Goal: Task Accomplishment & Management: Use online tool/utility

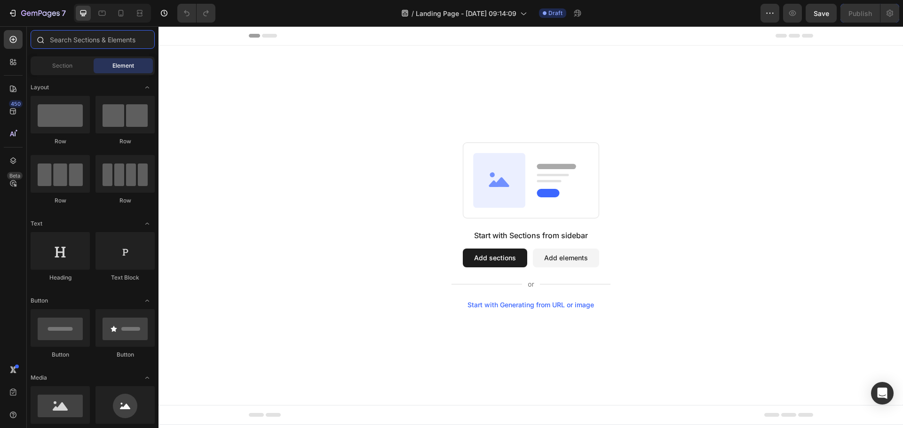
click at [78, 34] on input "text" at bounding box center [93, 39] width 124 height 19
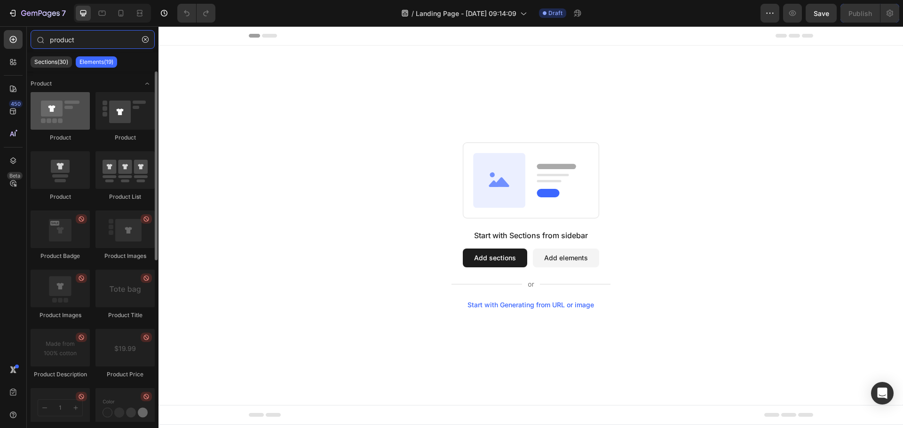
type input "product"
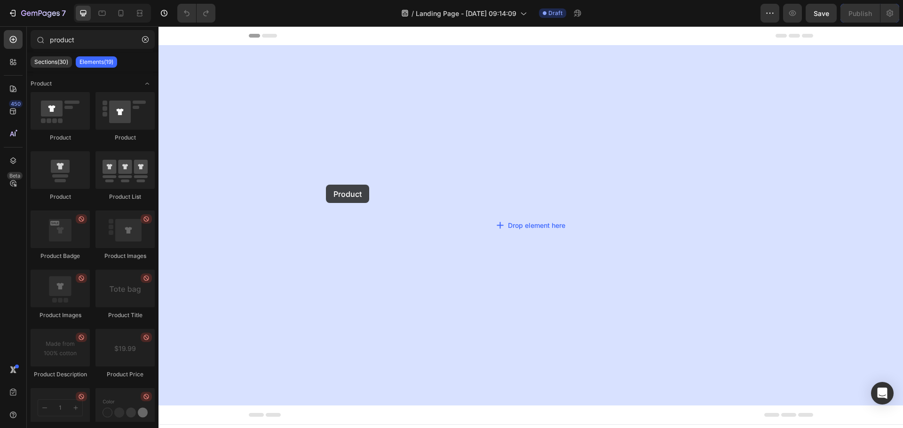
drag, startPoint x: 225, startPoint y: 141, endPoint x: 159, endPoint y: 138, distance: 66.4
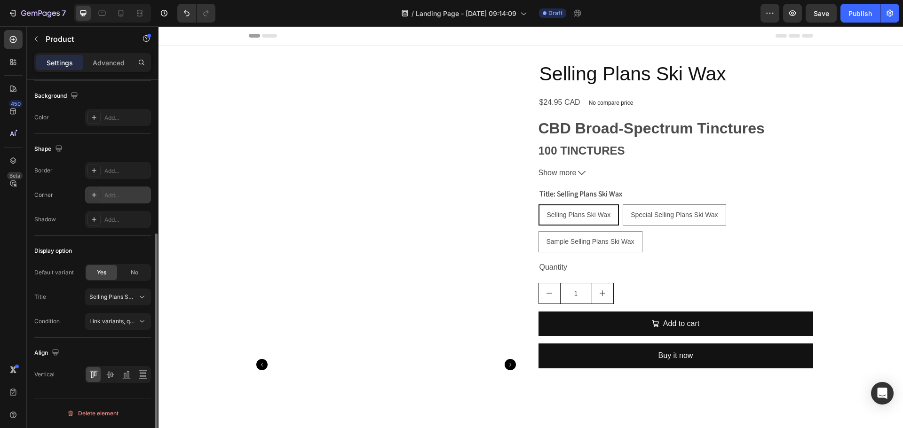
scroll to position [119, 0]
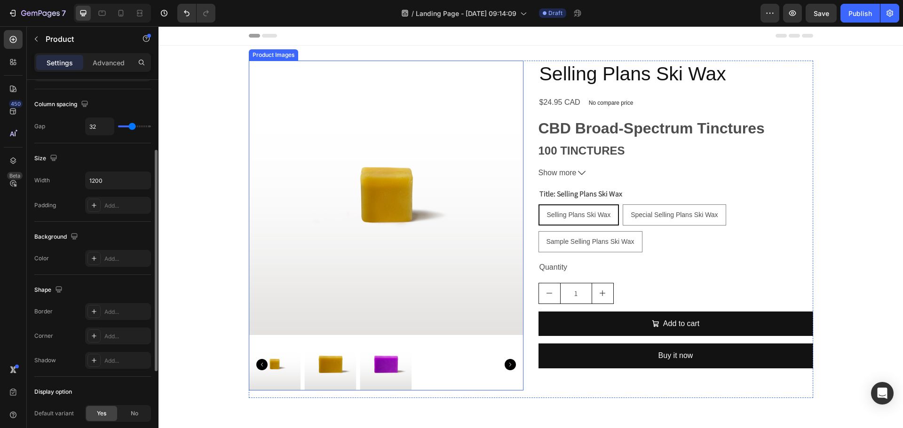
click at [382, 235] on img at bounding box center [386, 198] width 275 height 275
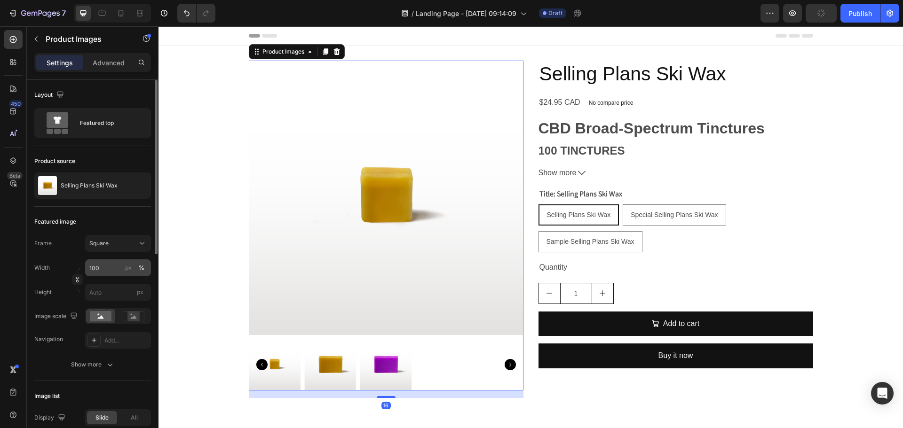
scroll to position [47, 0]
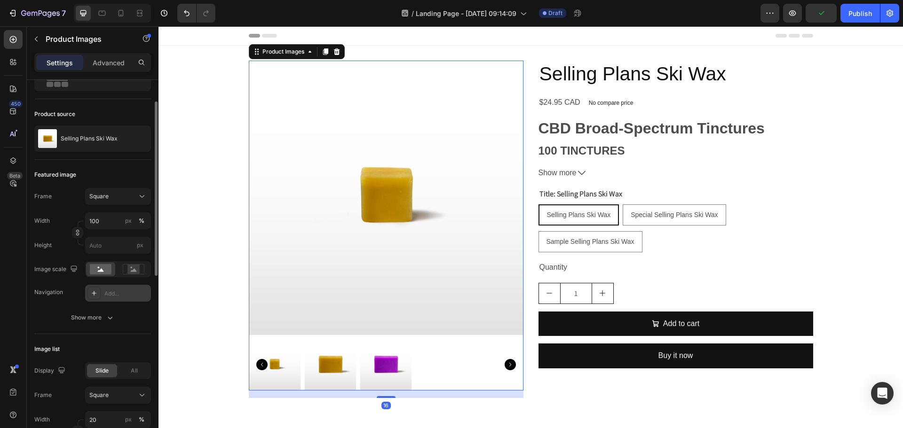
click at [121, 285] on div "Add..." at bounding box center [118, 293] width 66 height 17
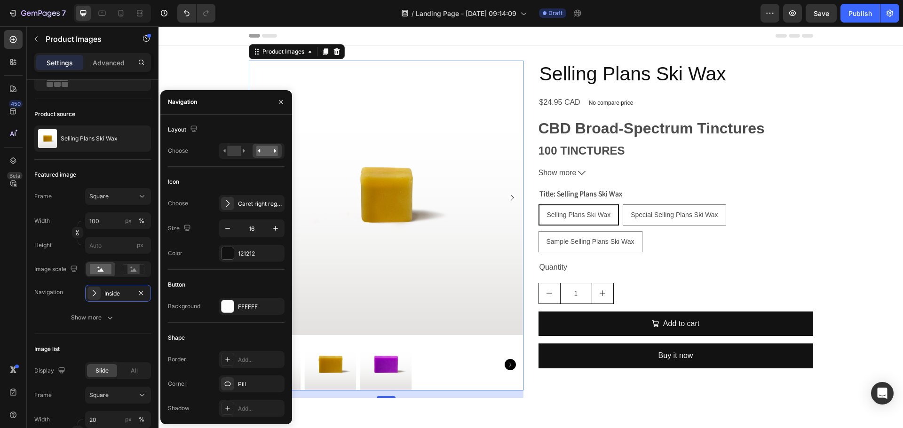
click at [16, 300] on div "450 Beta" at bounding box center [13, 195] width 19 height 331
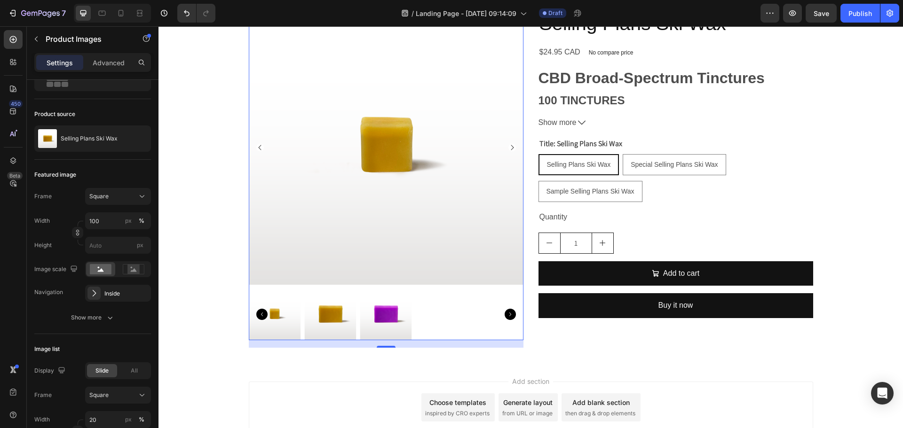
scroll to position [120, 0]
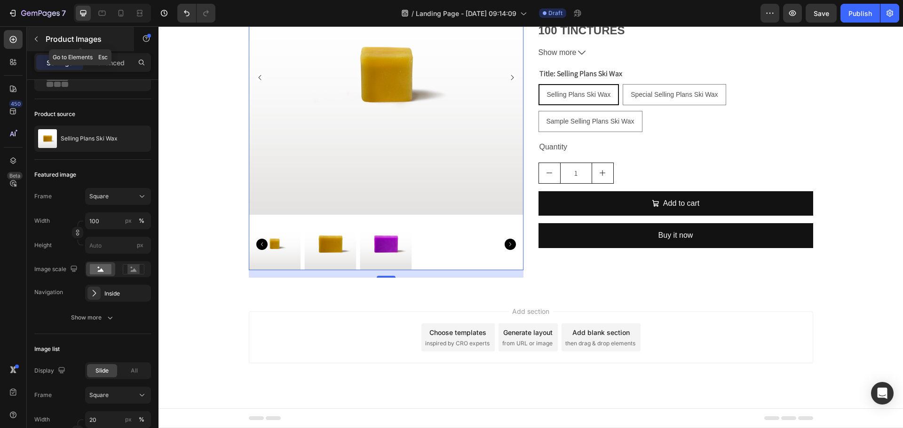
click at [36, 38] on icon "button" at bounding box center [36, 39] width 3 height 5
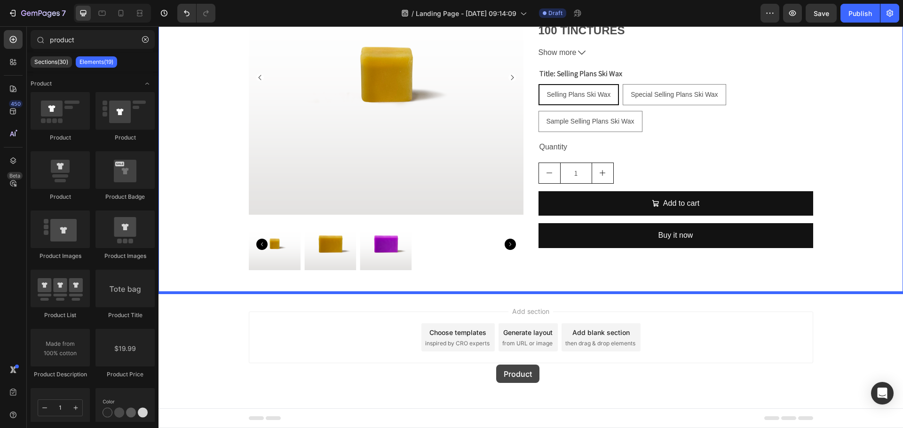
drag, startPoint x: 227, startPoint y: 142, endPoint x: 496, endPoint y: 365, distance: 349.3
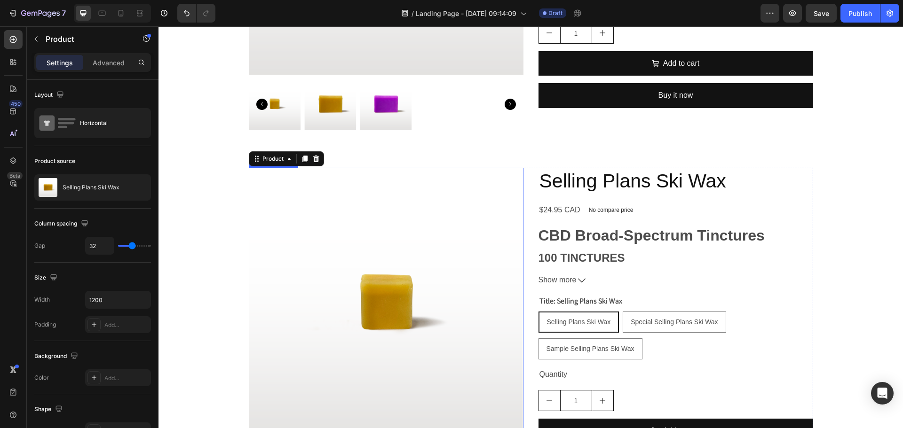
scroll to position [261, 0]
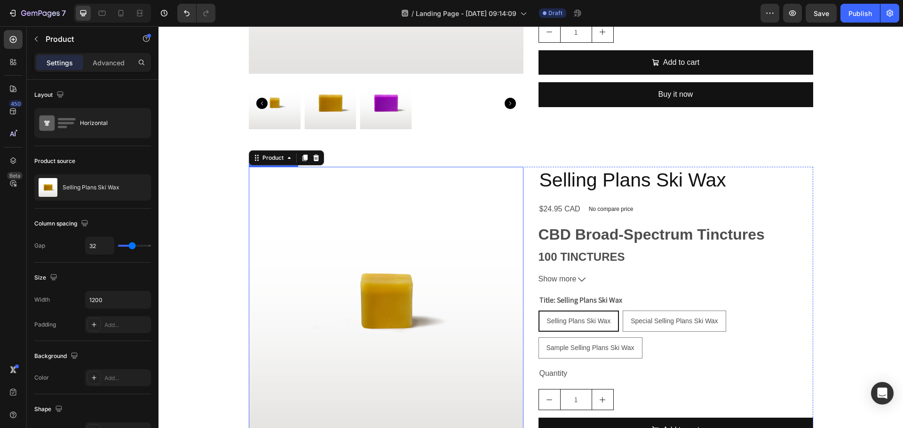
click at [395, 264] on img at bounding box center [386, 304] width 275 height 275
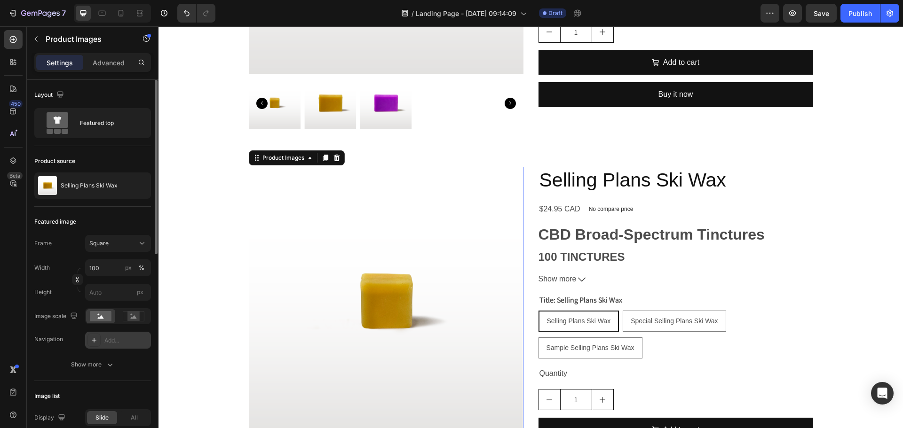
scroll to position [94, 0]
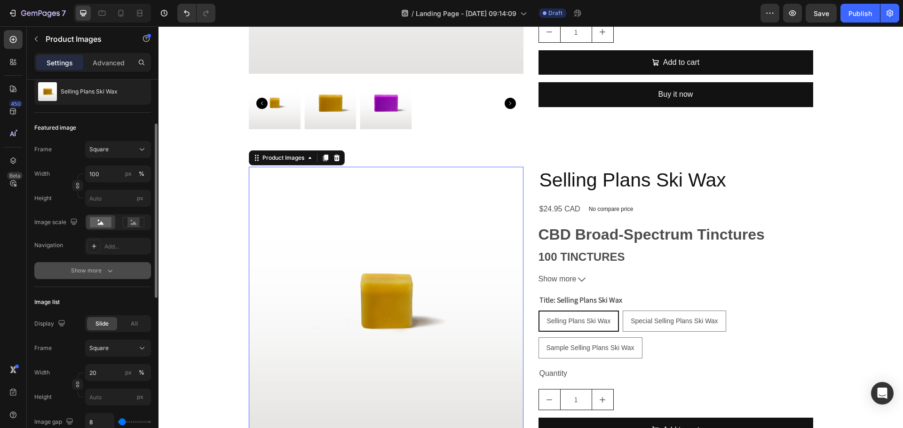
click at [110, 273] on icon "button" at bounding box center [109, 270] width 9 height 9
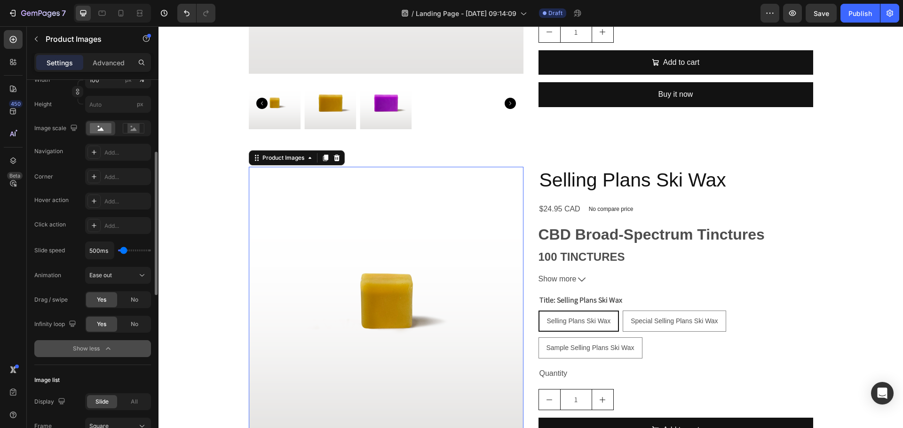
scroll to position [141, 0]
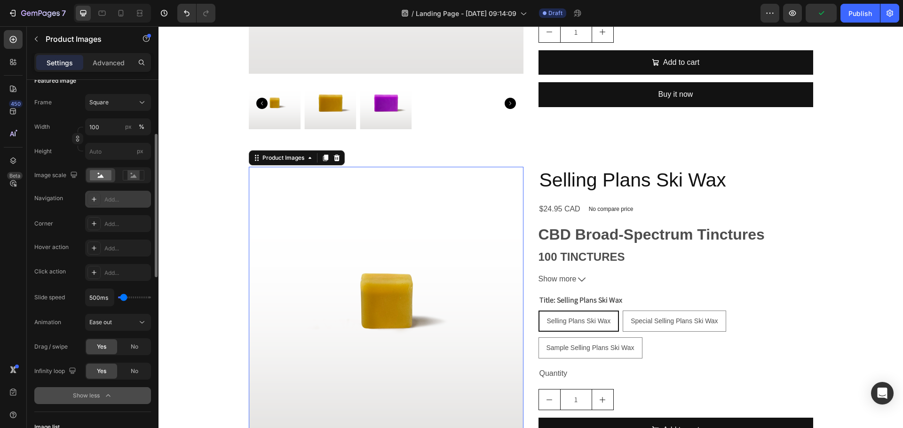
click at [120, 201] on div "Add..." at bounding box center [126, 200] width 44 height 8
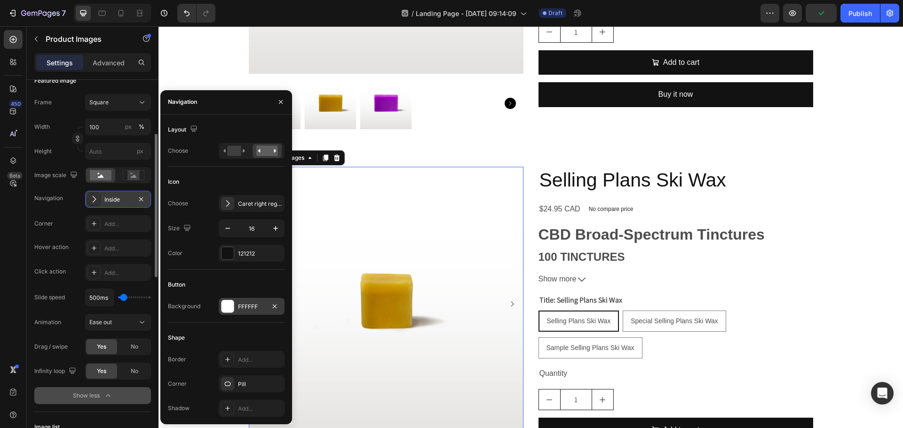
click at [224, 308] on div at bounding box center [227, 306] width 12 height 12
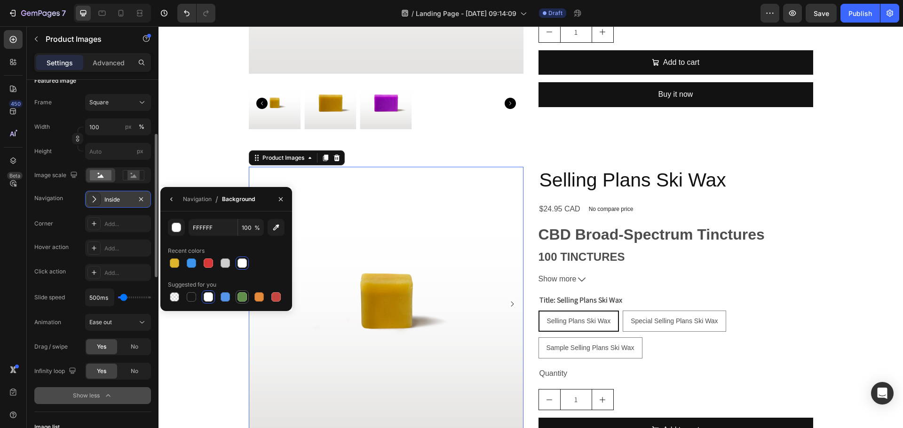
click at [242, 299] on div at bounding box center [241, 296] width 9 height 9
type input "5E8E49"
click at [171, 196] on icon "button" at bounding box center [172, 200] width 8 height 8
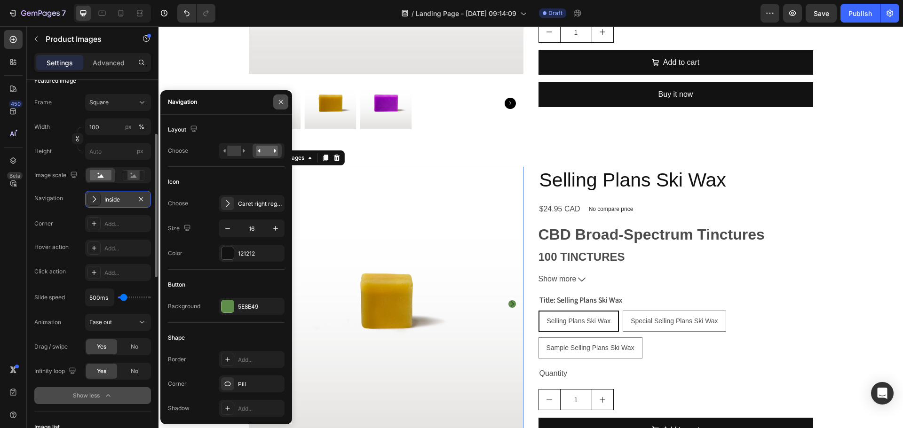
click at [284, 101] on icon "button" at bounding box center [281, 102] width 8 height 8
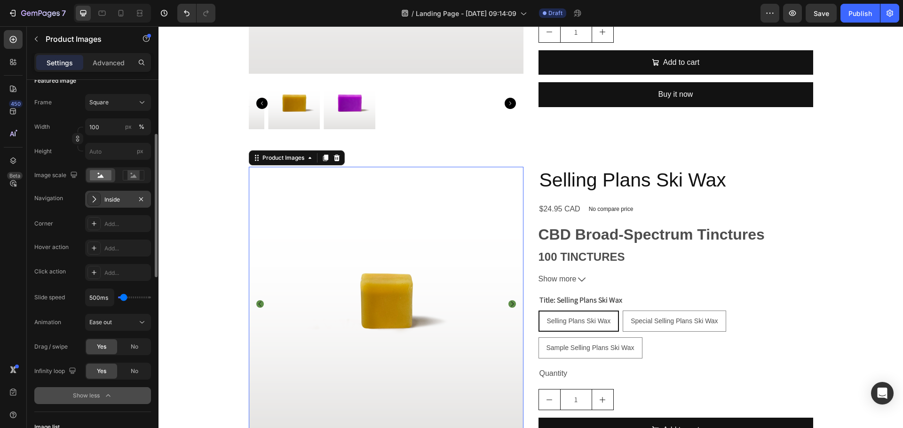
scroll to position [402, 0]
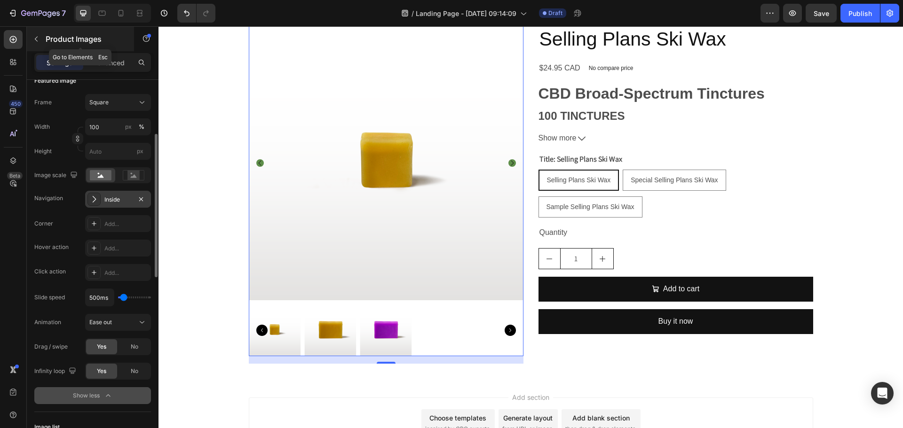
click at [40, 42] on button "button" at bounding box center [36, 39] width 15 height 15
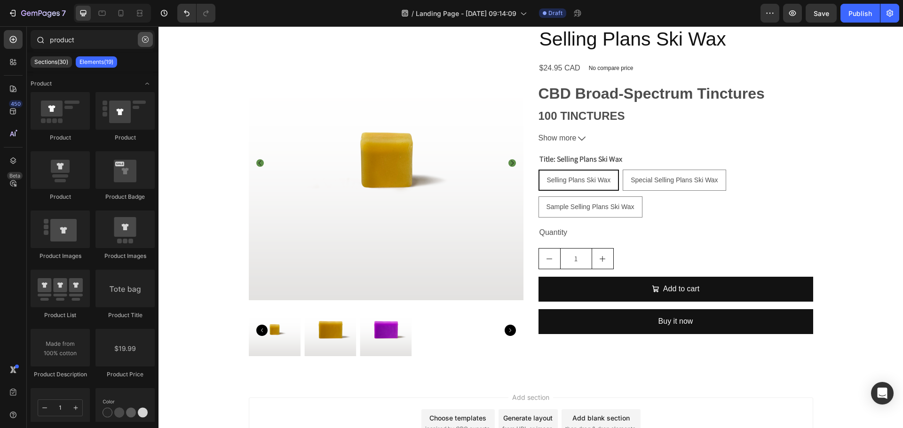
click at [146, 38] on icon "button" at bounding box center [145, 39] width 7 height 7
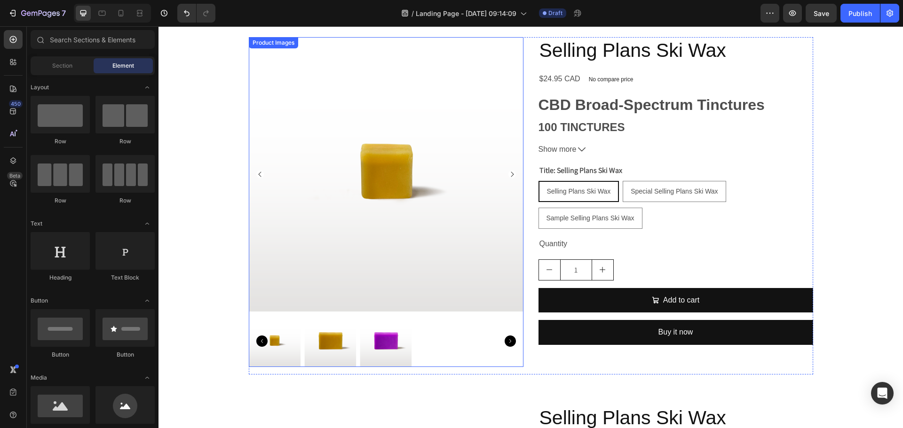
scroll to position [47, 0]
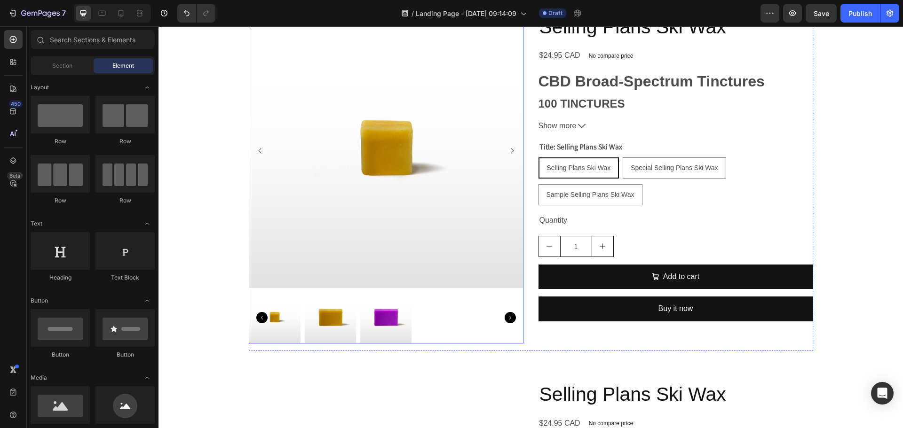
click at [351, 221] on img at bounding box center [386, 151] width 275 height 275
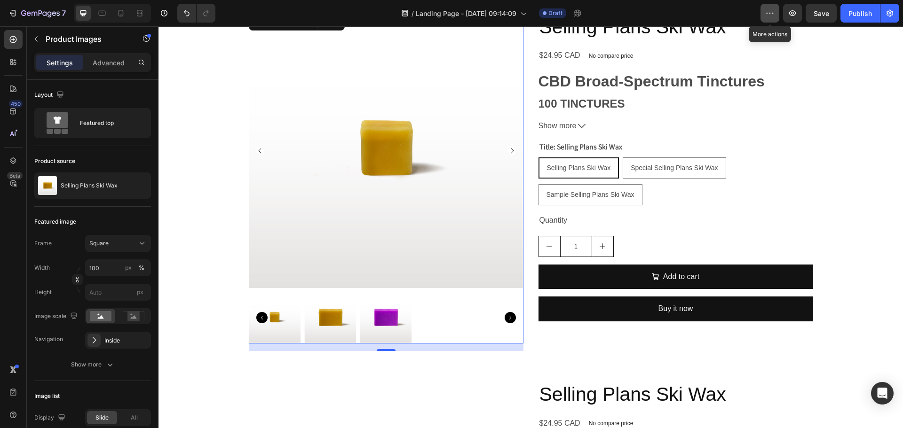
click at [767, 7] on button "button" at bounding box center [769, 13] width 19 height 19
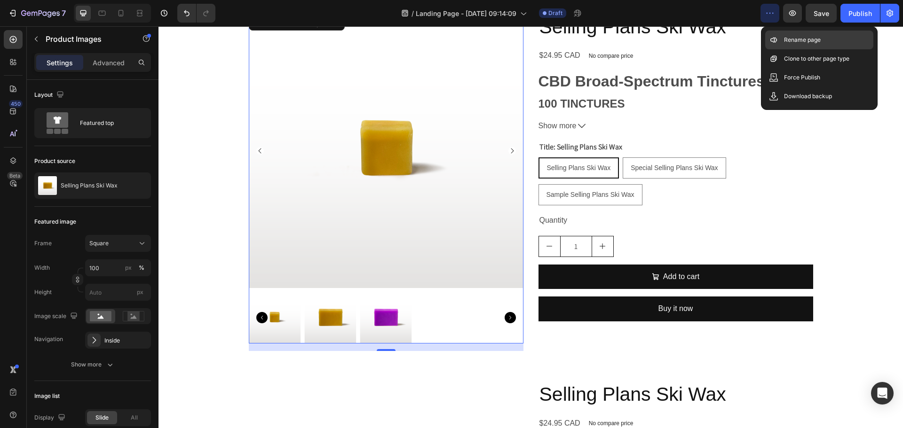
click at [780, 49] on div "Rename page" at bounding box center [819, 58] width 108 height 19
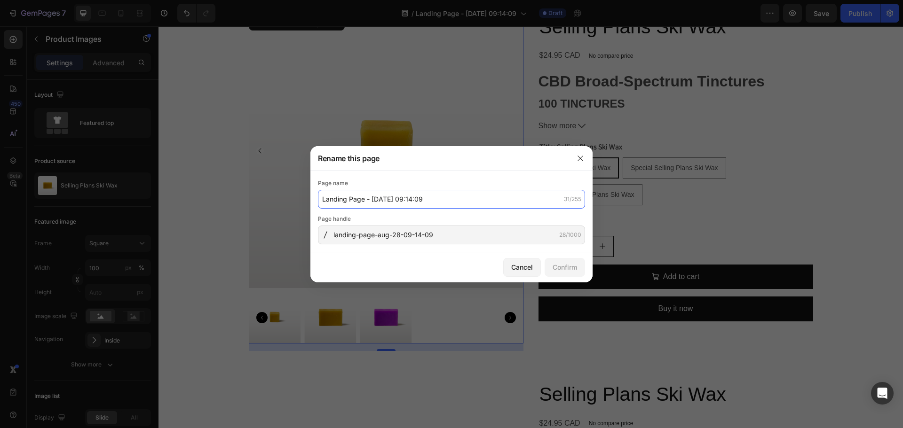
click at [429, 191] on input "Landing Page - [DATE] 09:14:09" at bounding box center [451, 199] width 267 height 19
type input "Migrate"
click at [577, 268] on button "Confirm" at bounding box center [564, 267] width 40 height 19
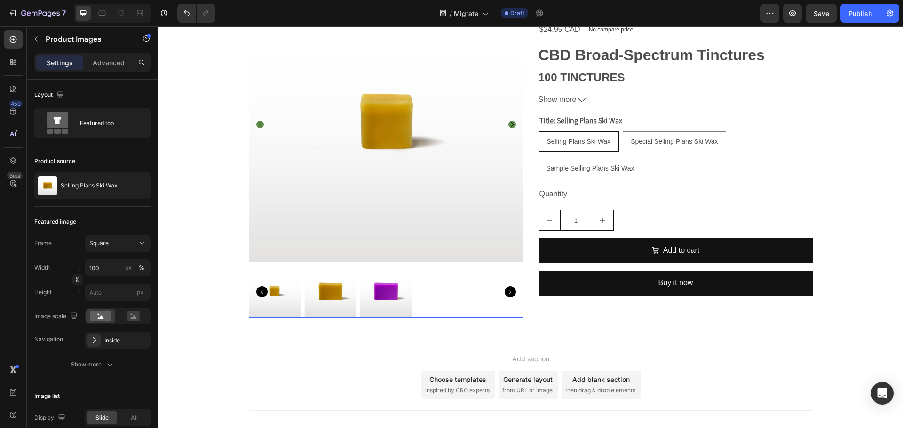
scroll to position [470, 0]
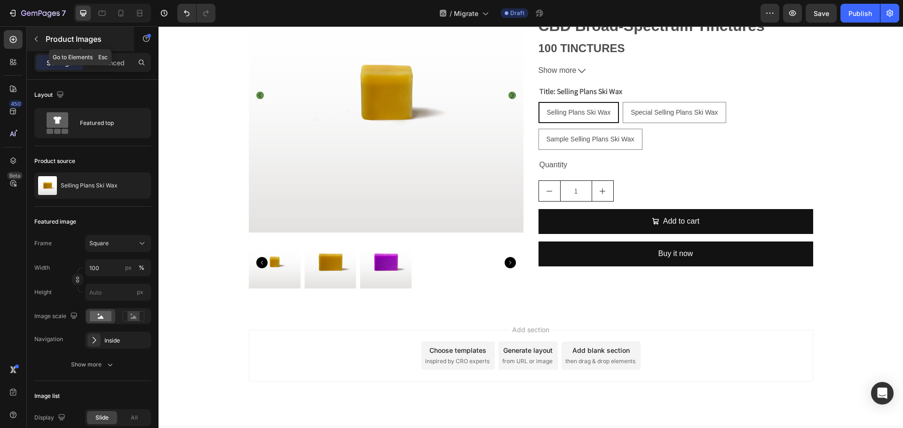
click at [36, 40] on icon "button" at bounding box center [36, 39] width 3 height 5
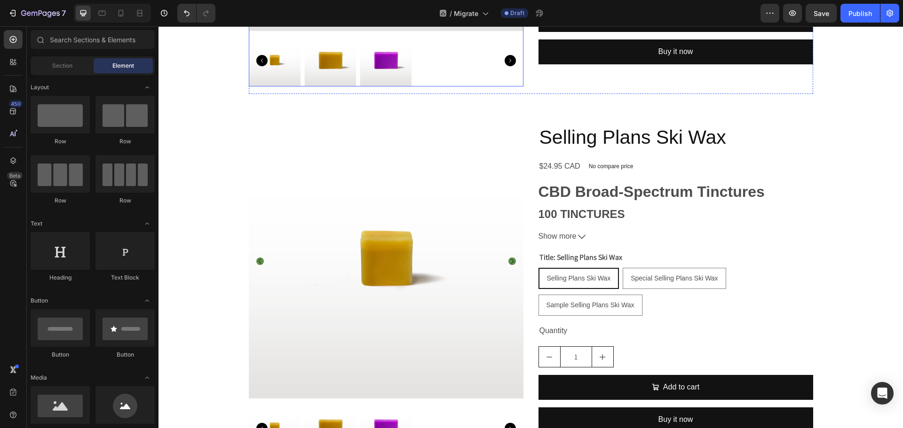
scroll to position [489, 0]
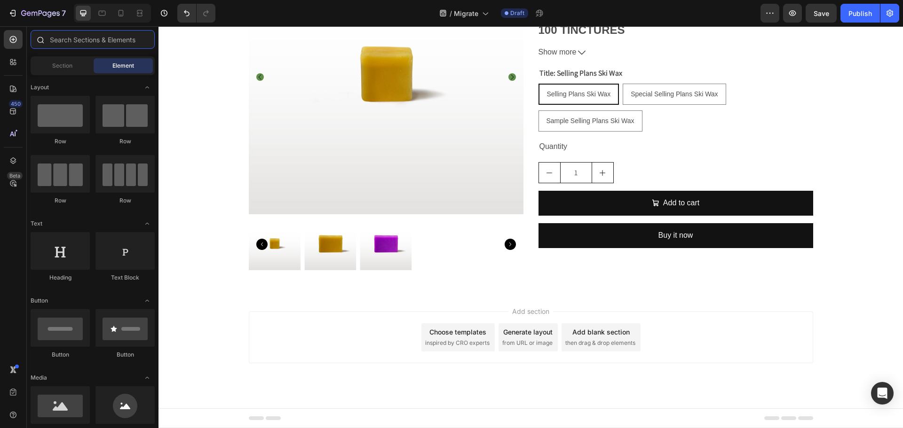
click at [86, 38] on input "text" at bounding box center [93, 39] width 124 height 19
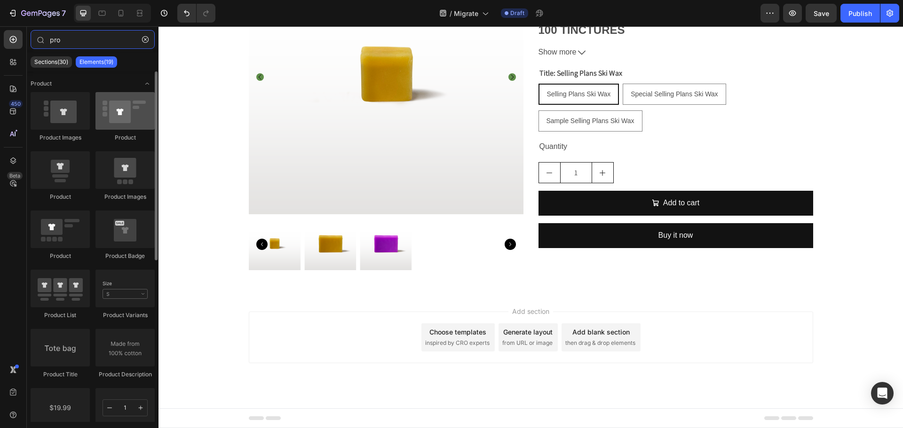
type input "pro"
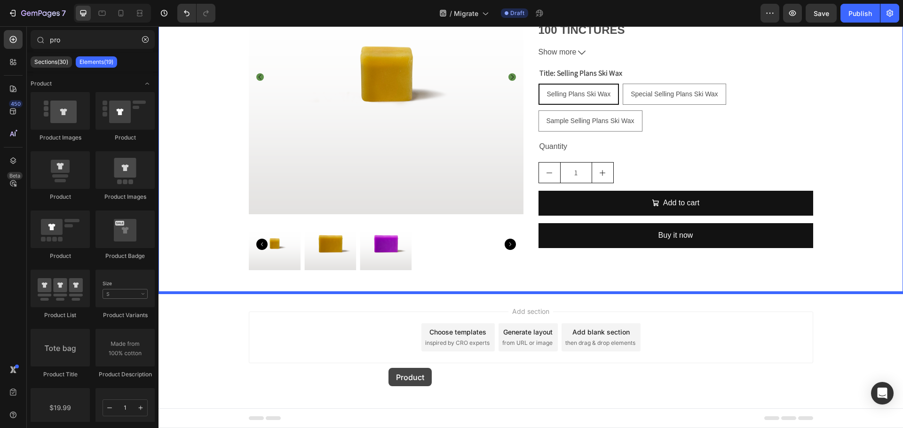
drag, startPoint x: 276, startPoint y: 141, endPoint x: 388, endPoint y: 368, distance: 253.2
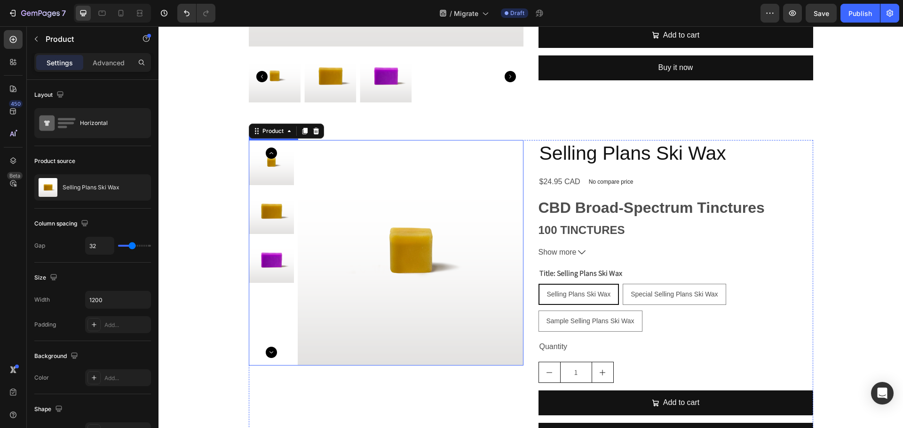
scroll to position [677, 0]
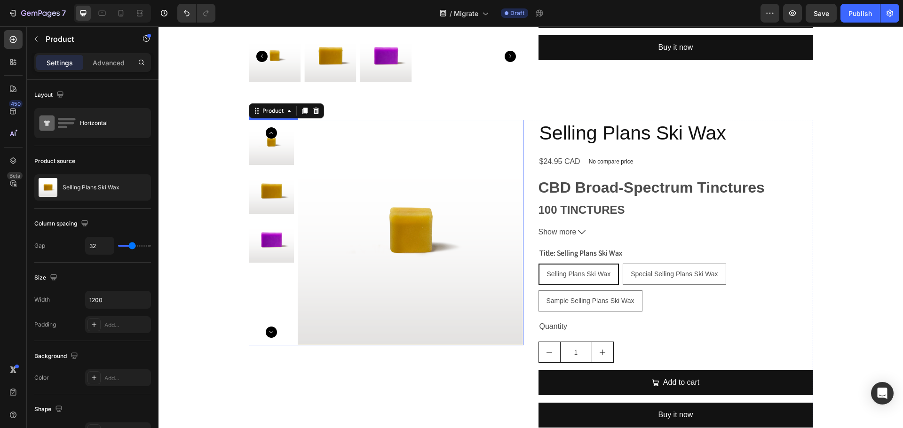
click at [392, 285] on img at bounding box center [411, 233] width 226 height 226
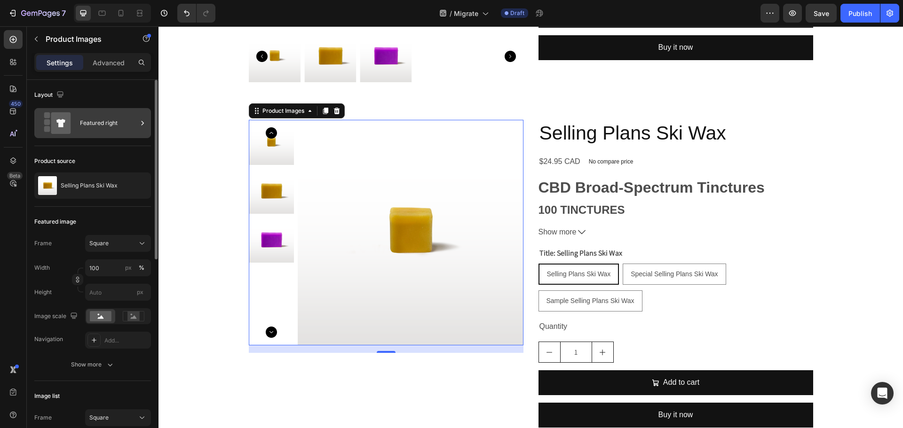
click at [138, 124] on icon at bounding box center [142, 122] width 9 height 9
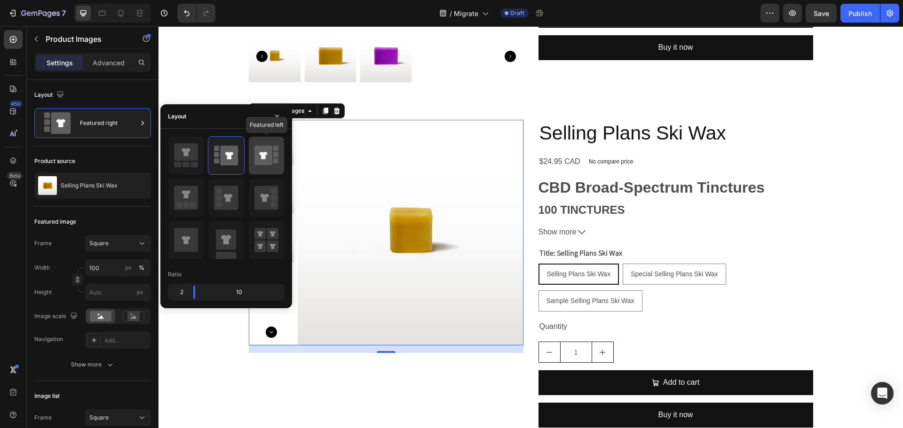
click at [271, 160] on icon at bounding box center [263, 156] width 18 height 20
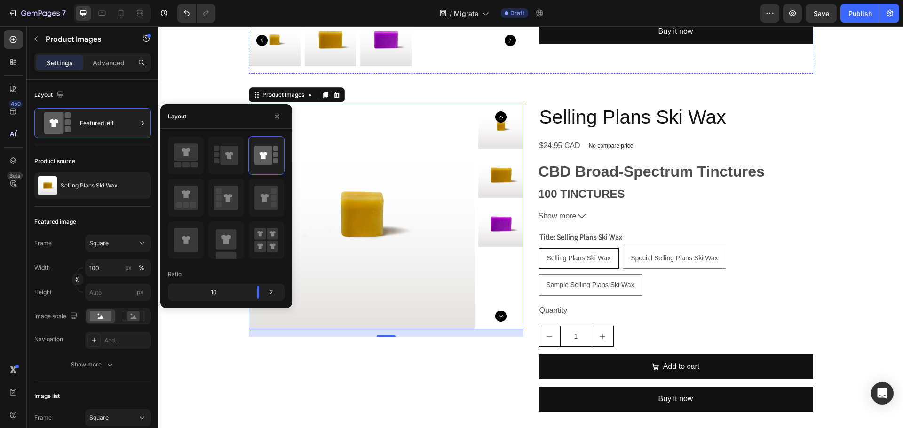
scroll to position [771, 0]
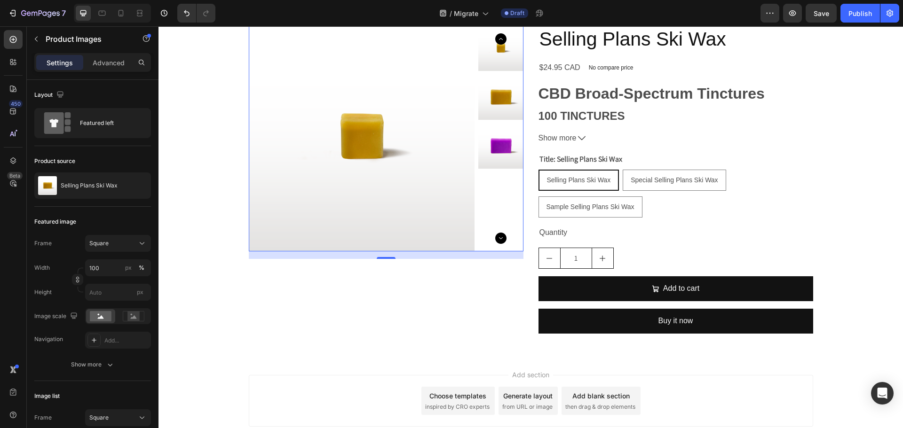
click at [614, 7] on div "/ Migrate Draft" at bounding box center [491, 13] width 537 height 19
click at [32, 39] on icon "button" at bounding box center [36, 39] width 8 height 8
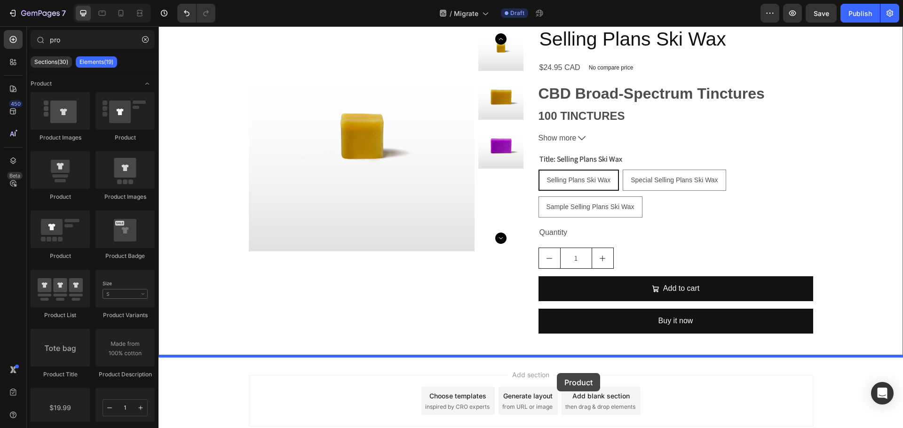
drag, startPoint x: 272, startPoint y: 145, endPoint x: 557, endPoint y: 373, distance: 364.6
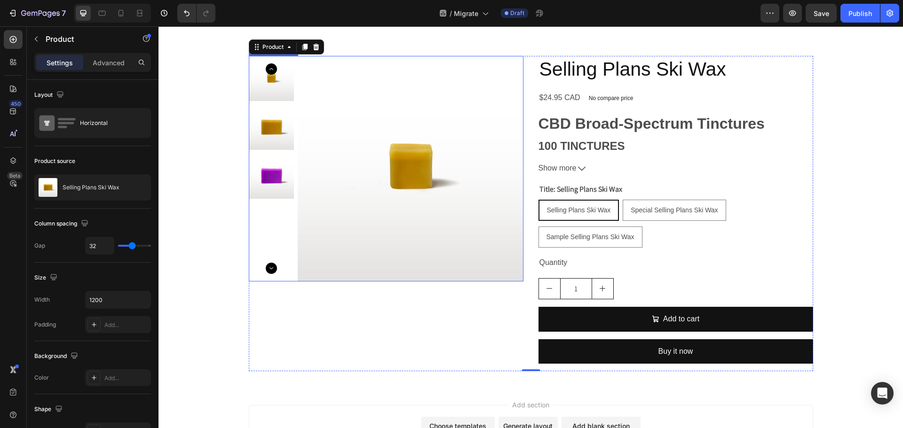
scroll to position [1100, 0]
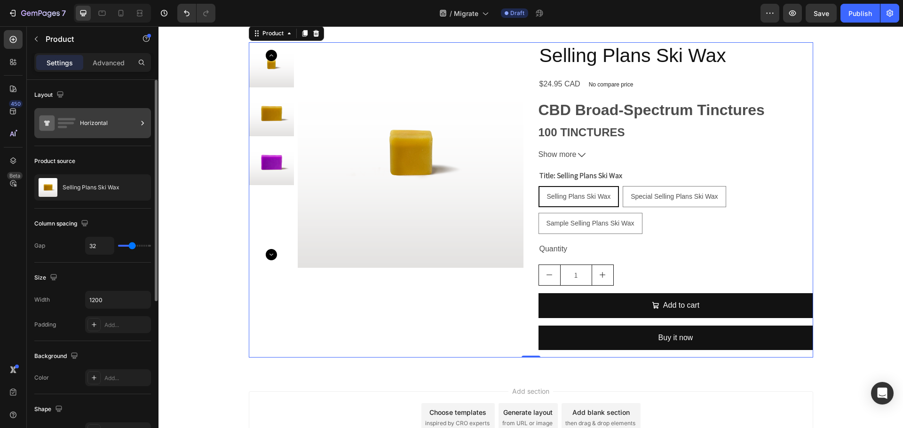
click at [142, 118] on icon at bounding box center [142, 122] width 9 height 9
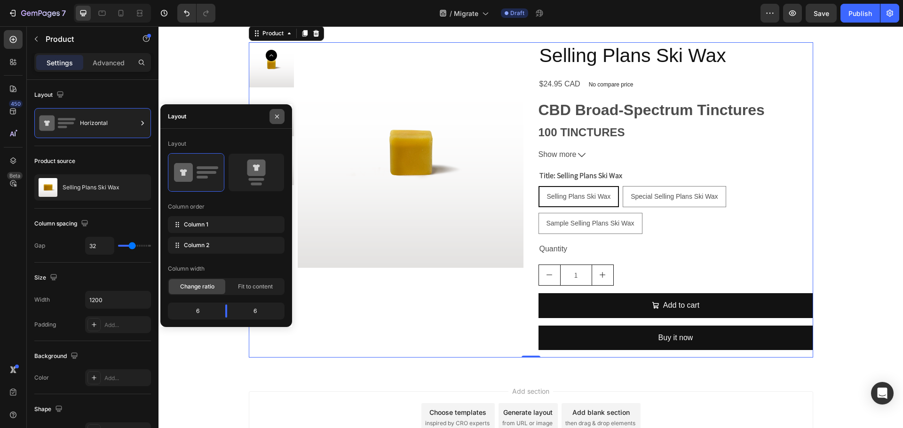
click at [281, 116] on button "button" at bounding box center [276, 116] width 15 height 15
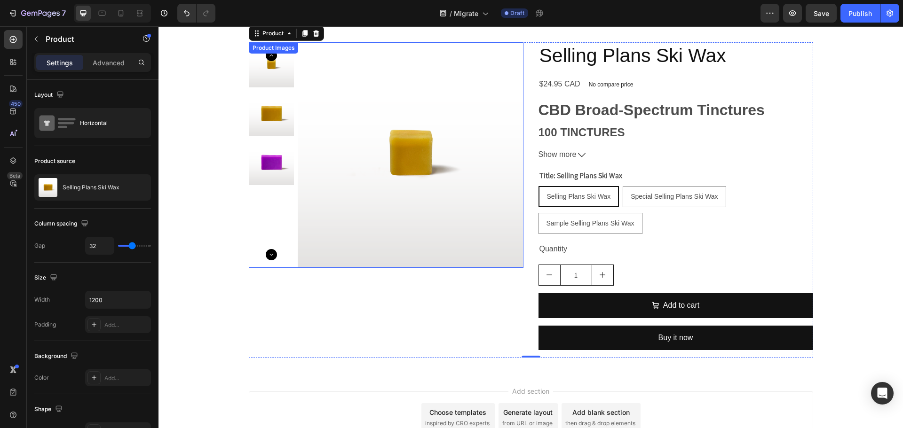
click at [363, 187] on img at bounding box center [411, 155] width 226 height 226
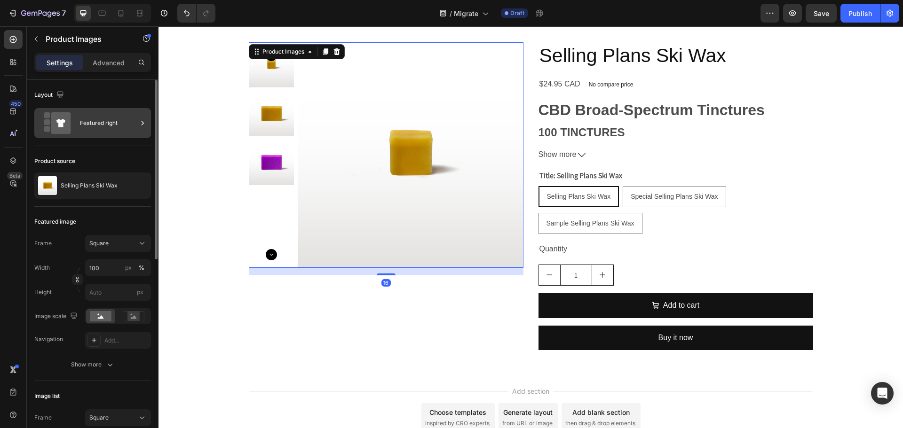
click at [136, 119] on div "Featured right" at bounding box center [108, 123] width 57 height 22
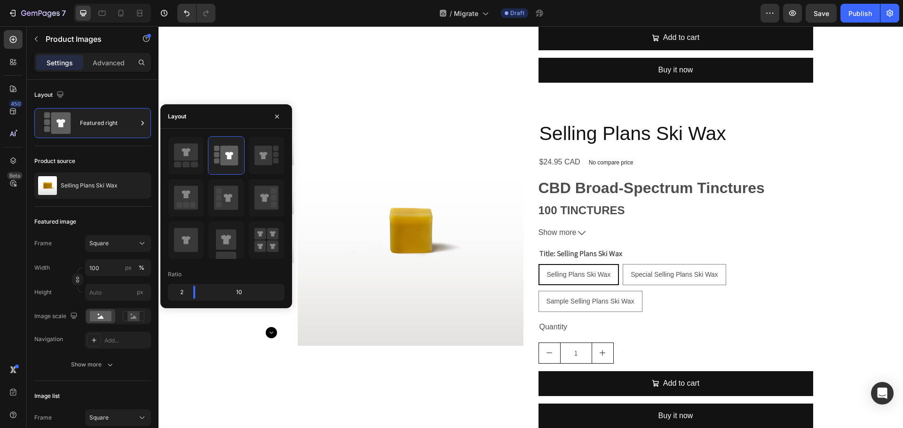
scroll to position [1039, 0]
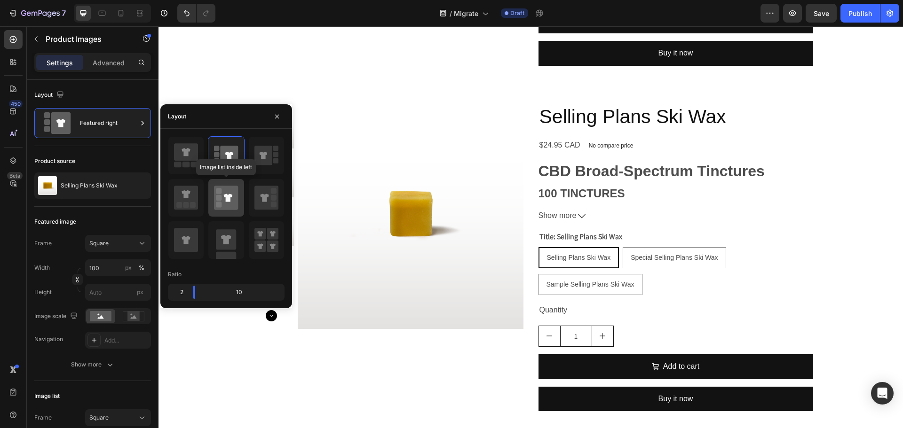
click at [215, 205] on icon at bounding box center [226, 198] width 24 height 24
type input "20"
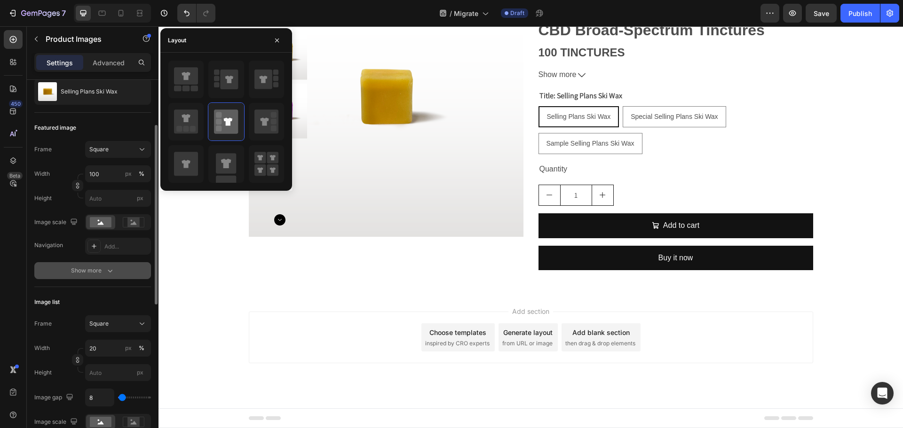
scroll to position [235, 0]
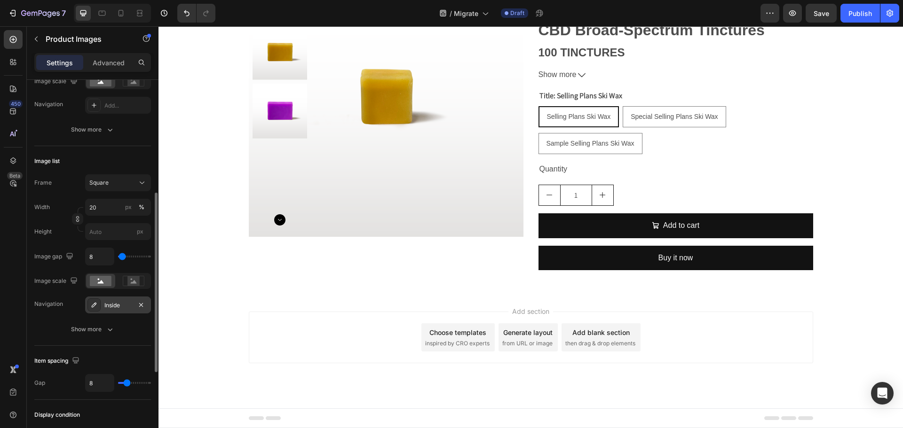
click at [126, 307] on div "Inside" at bounding box center [117, 305] width 27 height 8
click at [277, 12] on div "/ Migrate Draft" at bounding box center [491, 13] width 537 height 19
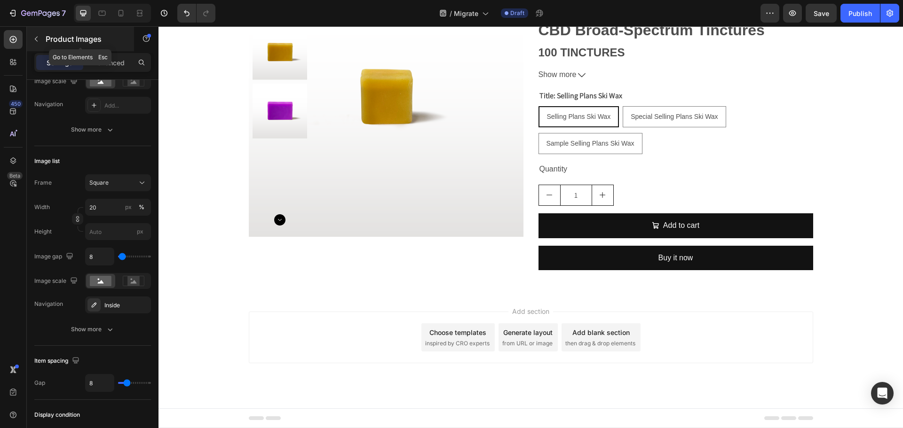
click at [33, 37] on icon "button" at bounding box center [36, 39] width 8 height 8
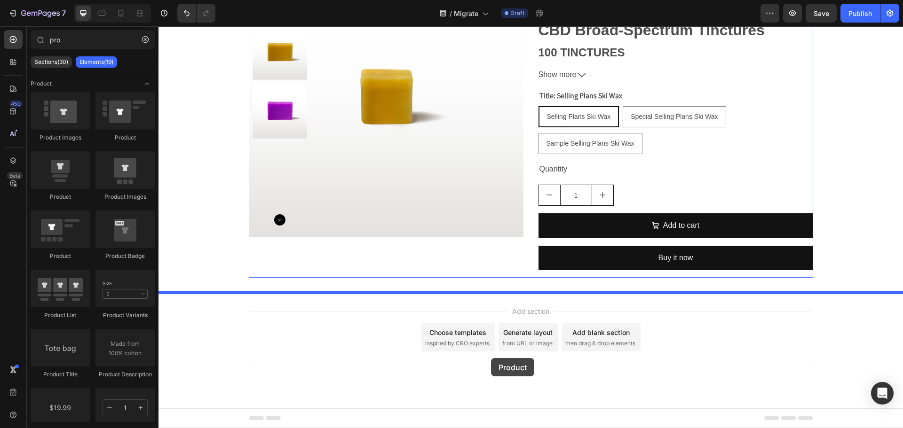
drag, startPoint x: 295, startPoint y: 144, endPoint x: 491, endPoint y: 358, distance: 290.2
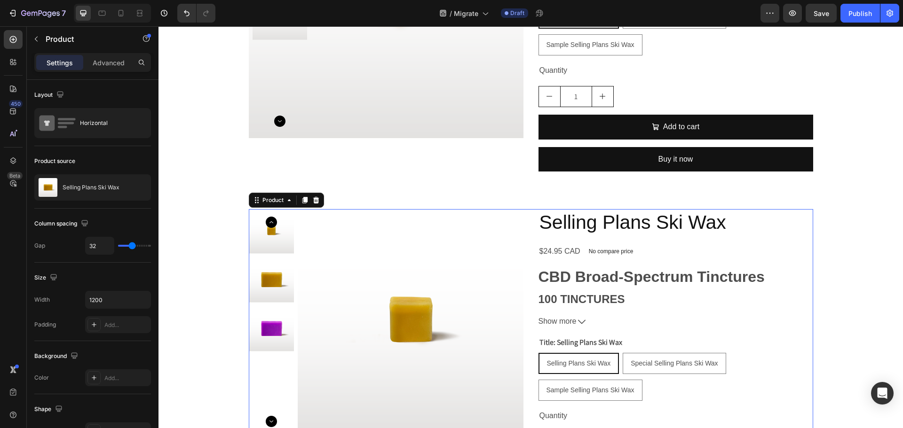
scroll to position [1368, 0]
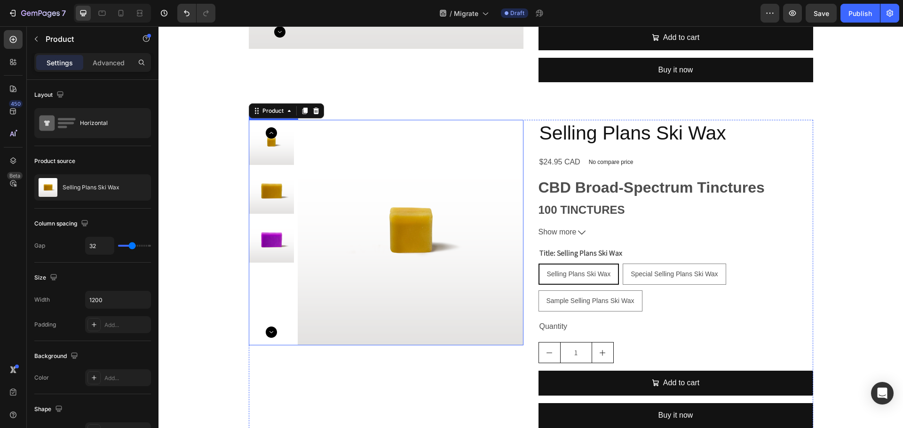
click at [319, 229] on img at bounding box center [411, 233] width 226 height 226
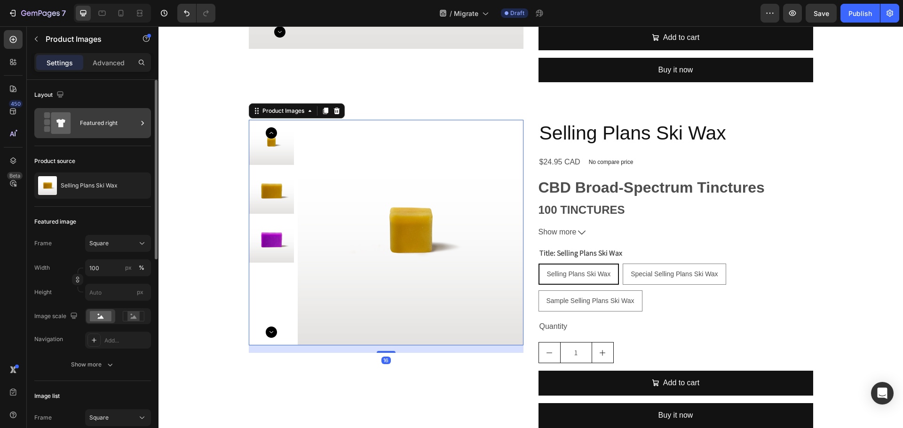
click at [139, 125] on icon at bounding box center [142, 122] width 9 height 9
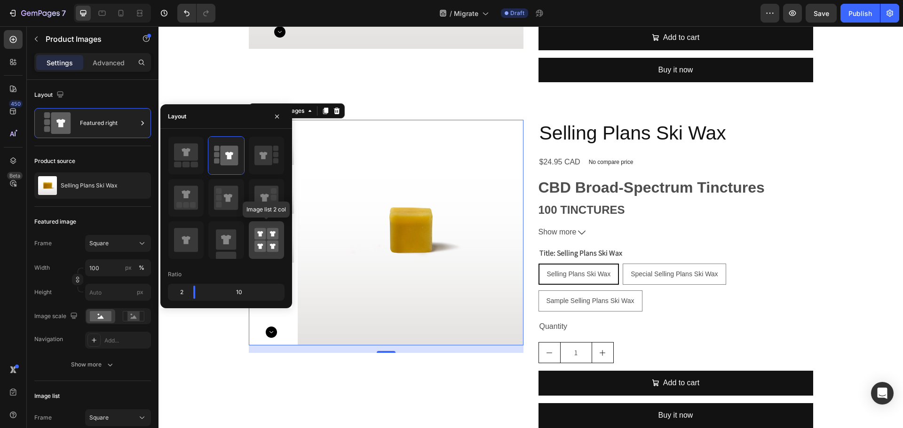
click at [268, 239] on rect at bounding box center [273, 234] width 12 height 12
type input "50"
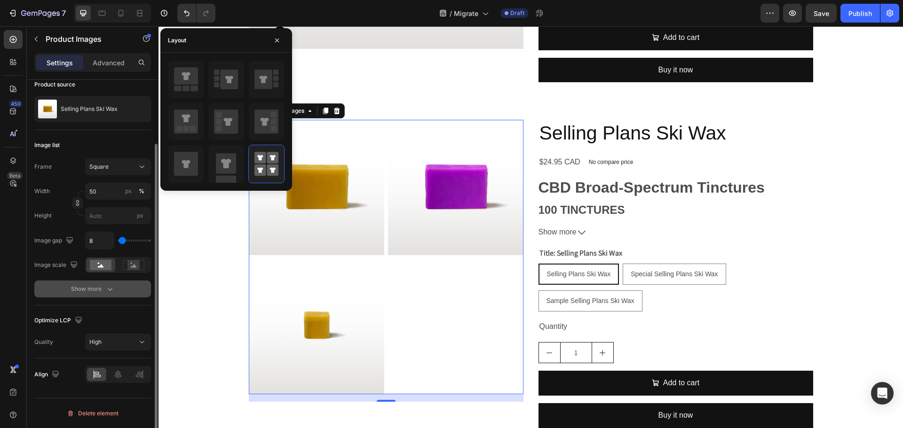
scroll to position [0, 0]
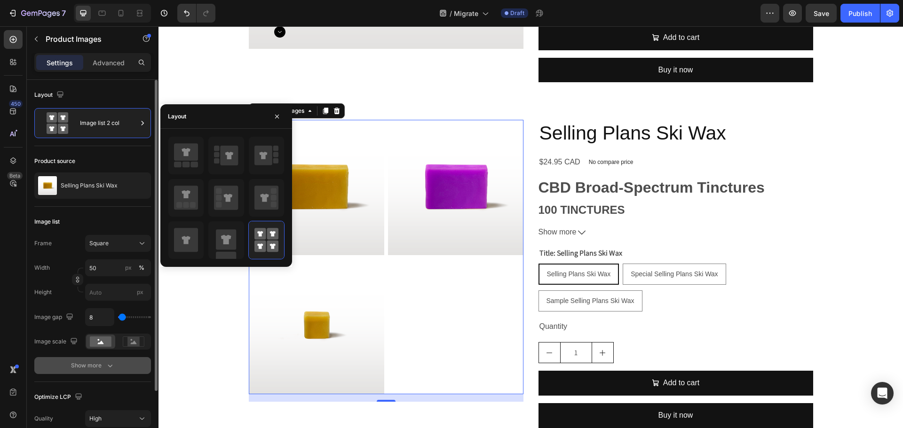
click at [114, 366] on icon "button" at bounding box center [109, 365] width 9 height 9
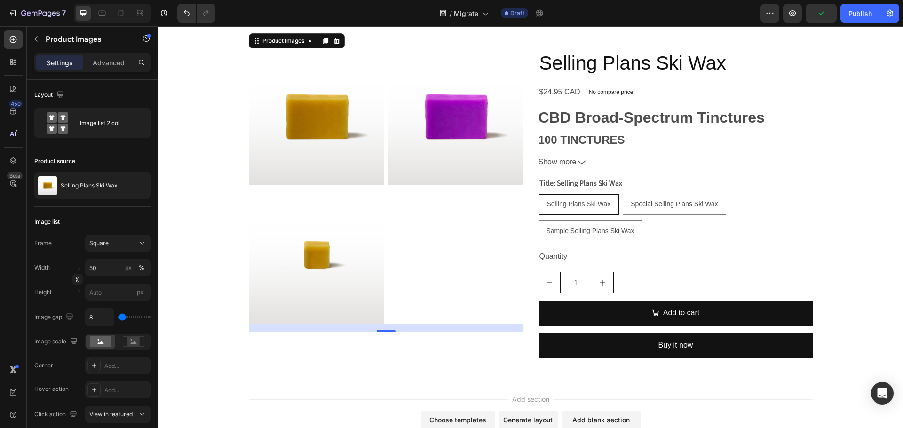
scroll to position [1526, 0]
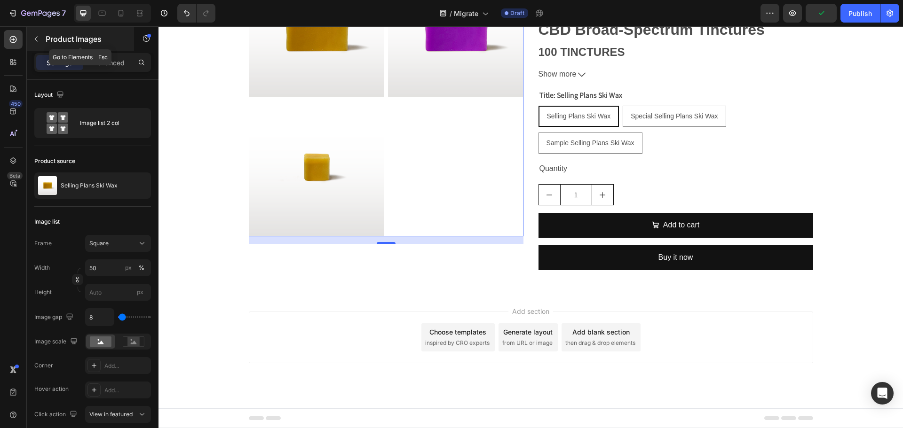
click at [34, 39] on icon "button" at bounding box center [36, 39] width 8 height 8
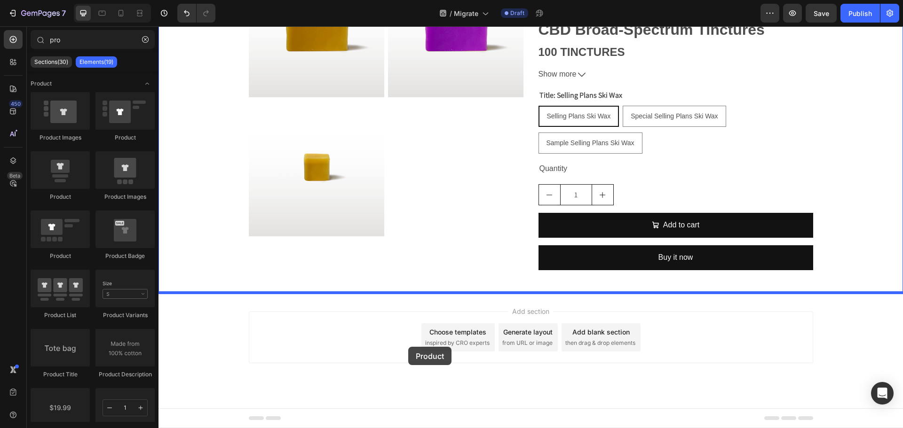
drag, startPoint x: 288, startPoint y: 147, endPoint x: 419, endPoint y: 351, distance: 242.8
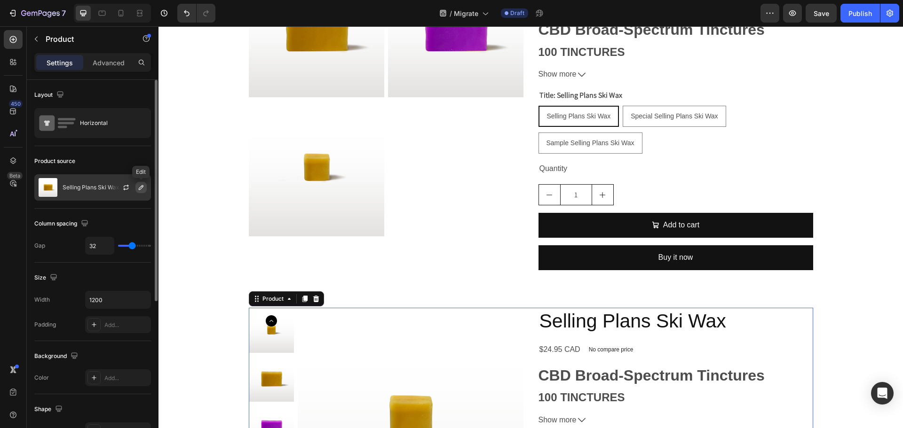
click at [140, 187] on icon "button" at bounding box center [141, 187] width 5 height 5
drag, startPoint x: 112, startPoint y: 152, endPoint x: 150, endPoint y: 158, distance: 38.1
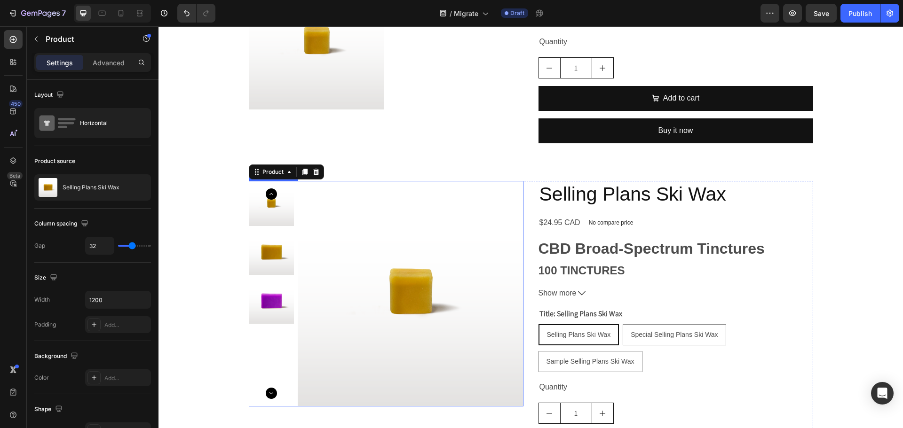
scroll to position [1761, 0]
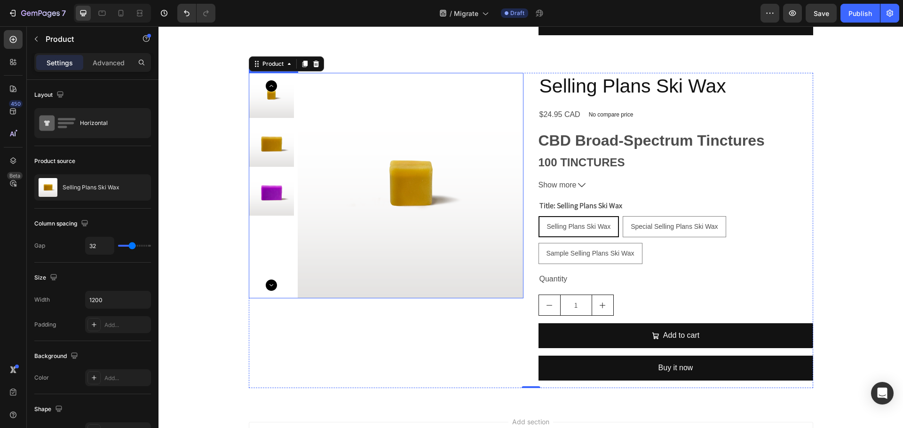
click at [409, 218] on img at bounding box center [411, 186] width 226 height 226
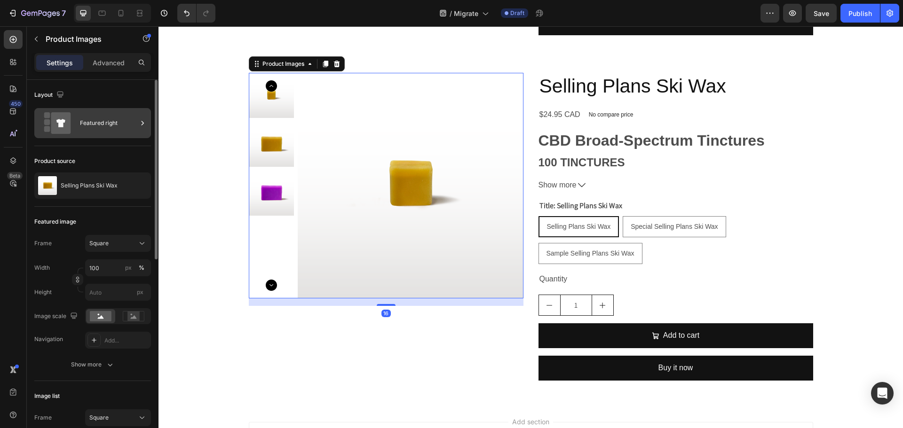
click at [148, 120] on div "Featured right" at bounding box center [92, 123] width 117 height 30
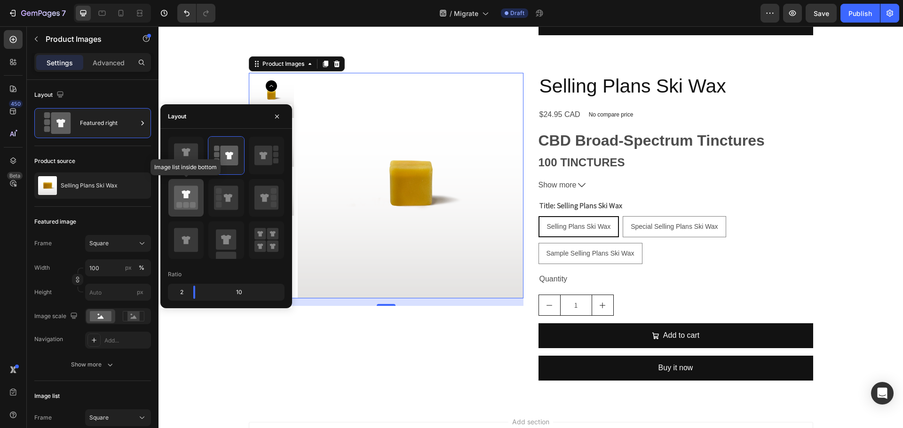
click at [190, 202] on icon at bounding box center [186, 198] width 24 height 24
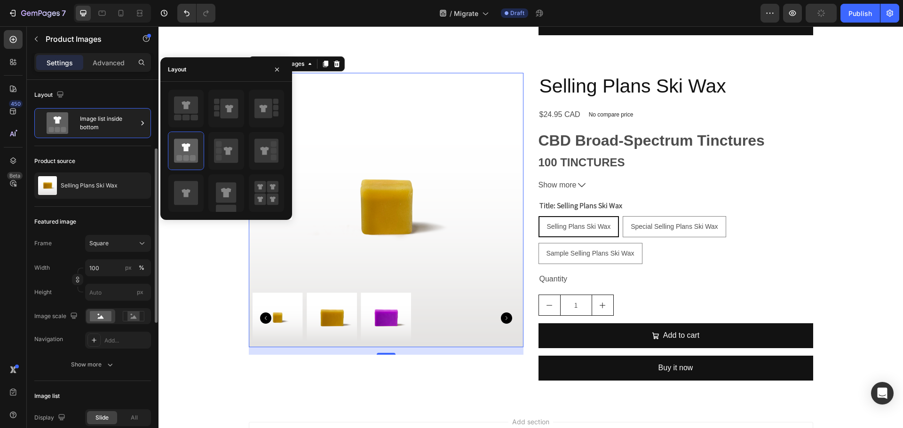
scroll to position [47, 0]
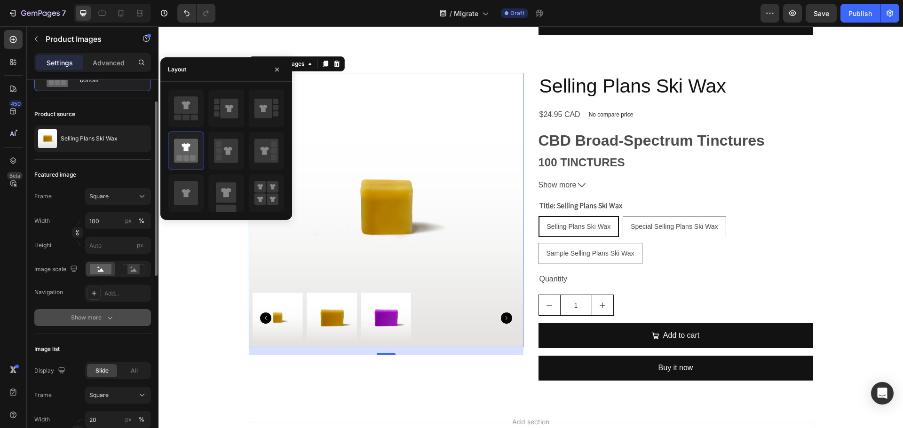
click at [109, 317] on icon "button" at bounding box center [109, 317] width 9 height 9
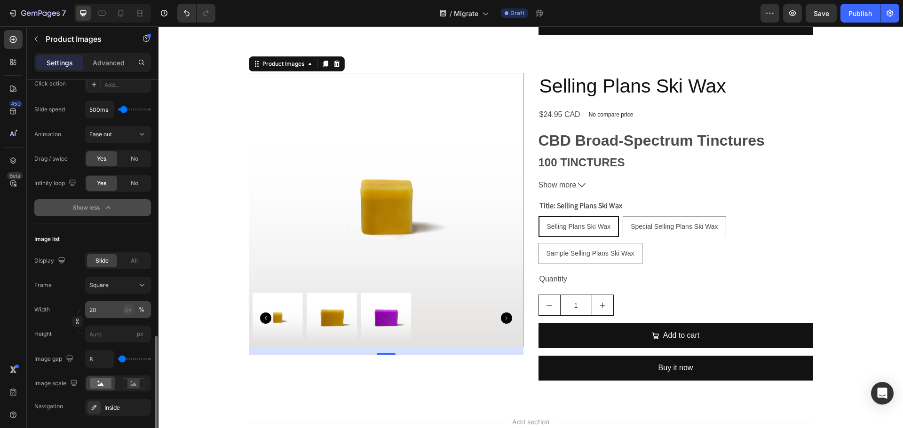
scroll to position [423, 0]
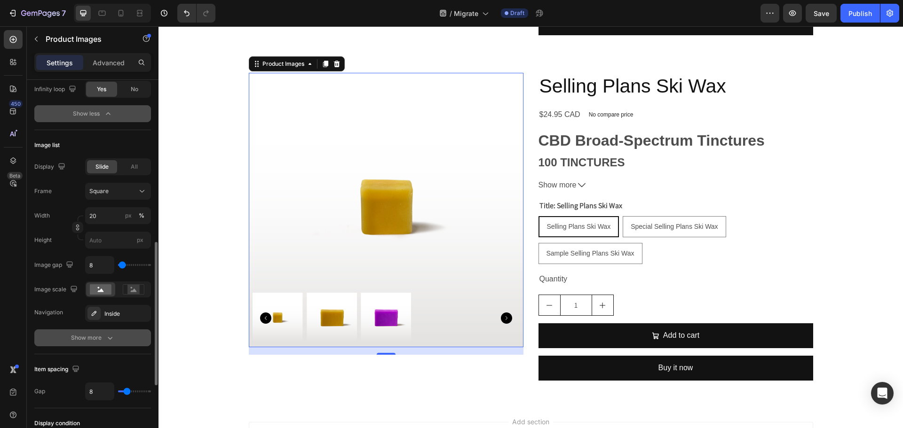
click at [109, 336] on icon "button" at bounding box center [109, 337] width 9 height 9
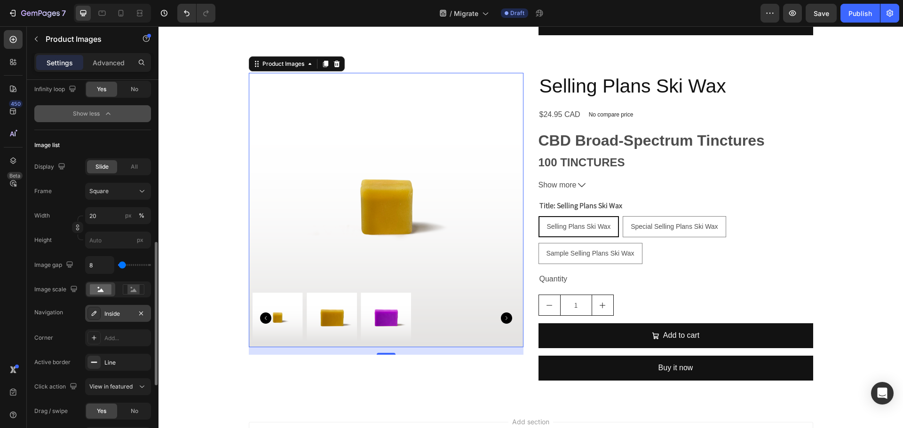
click at [123, 315] on div "Inside" at bounding box center [117, 314] width 27 height 8
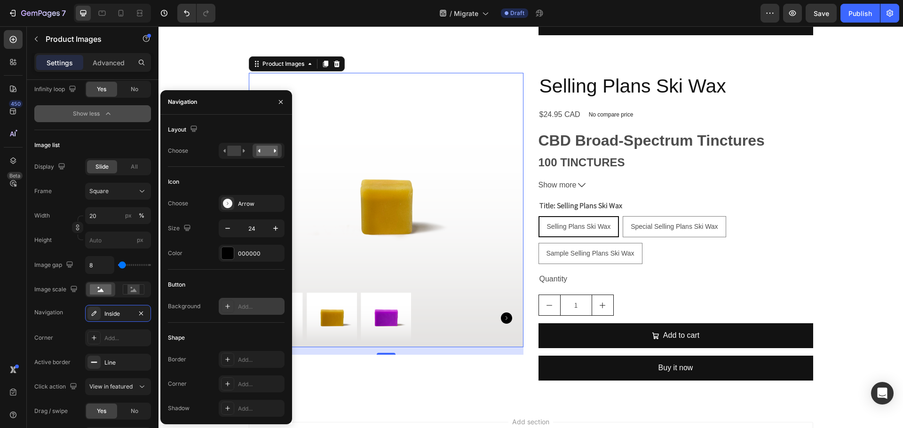
click at [257, 307] on div "Add..." at bounding box center [260, 307] width 44 height 8
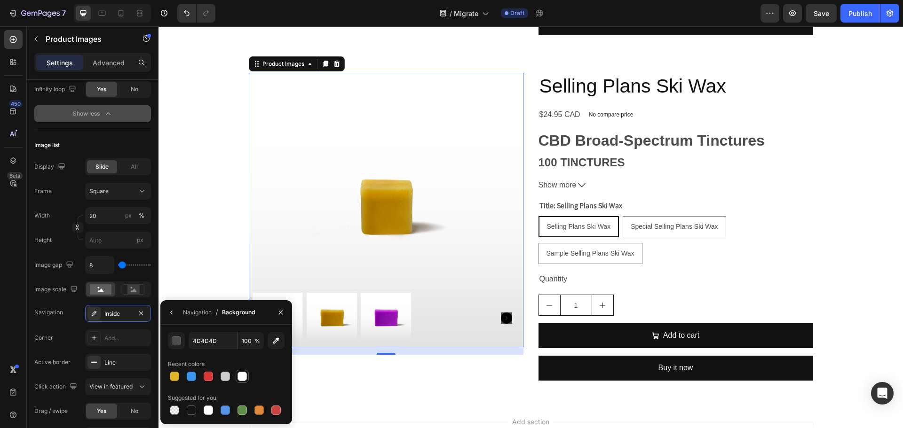
click at [241, 375] on div at bounding box center [241, 376] width 9 height 9
type input "FFFFFF"
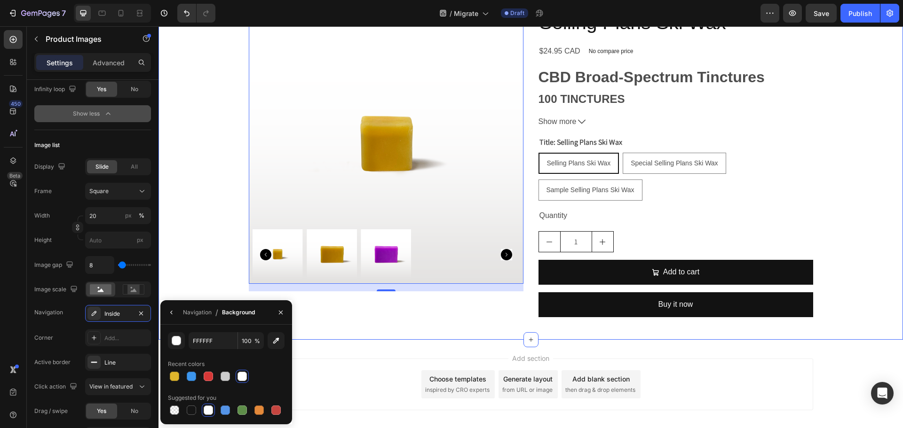
scroll to position [1808, 0]
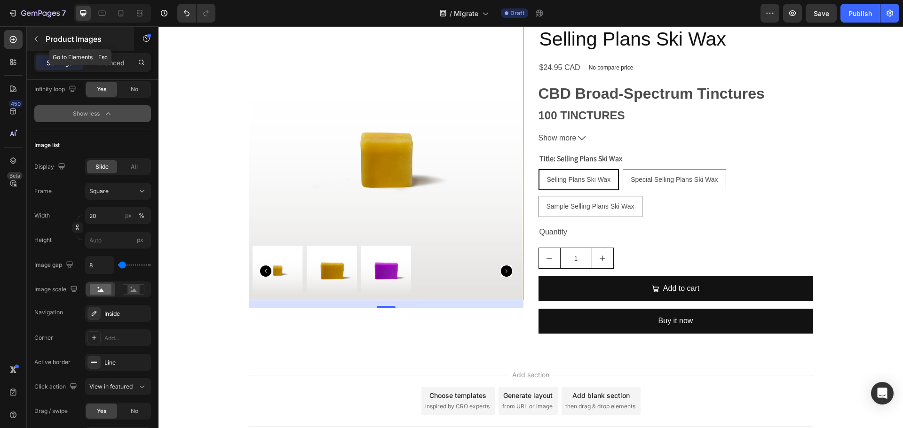
click at [34, 39] on icon "button" at bounding box center [36, 39] width 8 height 8
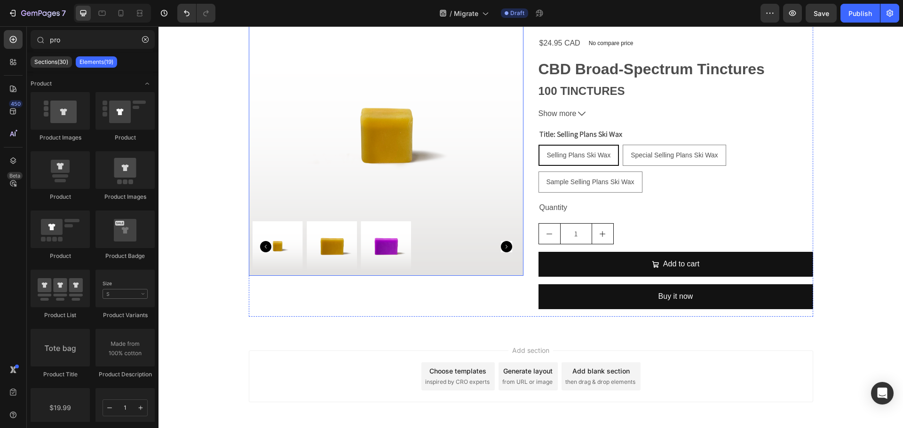
scroll to position [1871, 0]
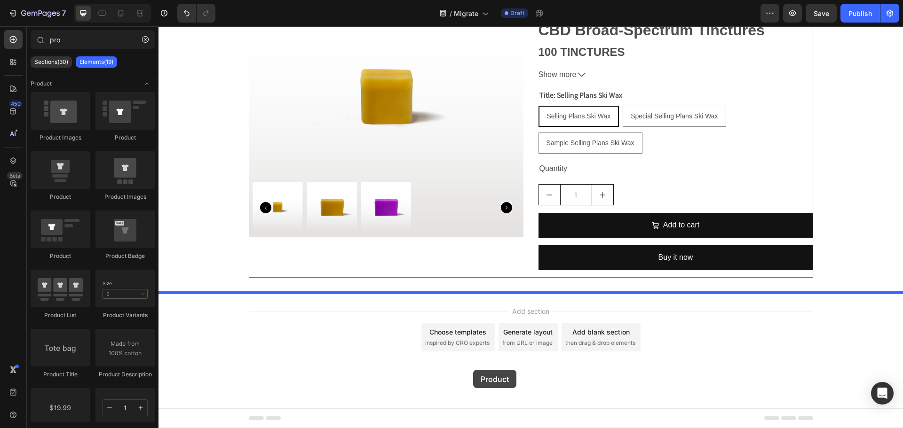
drag, startPoint x: 302, startPoint y: 146, endPoint x: 473, endPoint y: 370, distance: 281.8
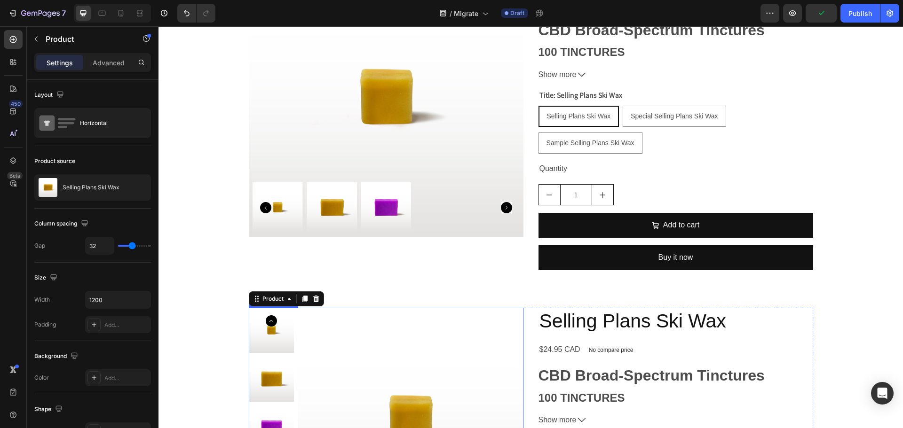
click at [389, 366] on img at bounding box center [411, 421] width 226 height 226
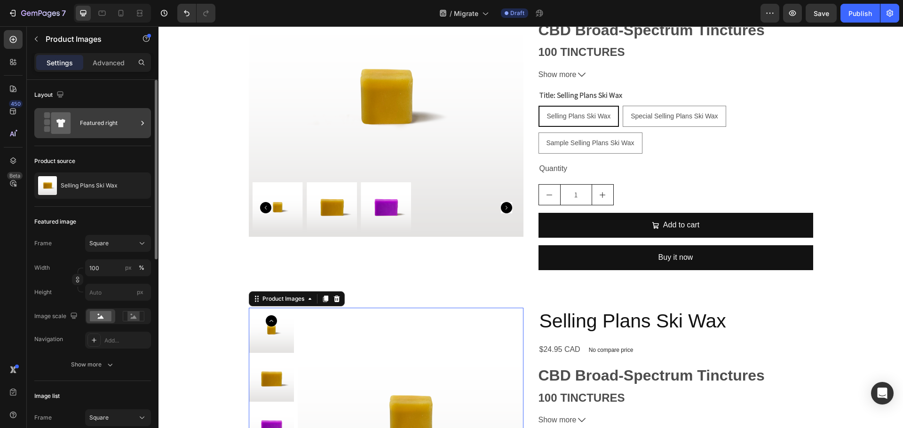
click at [142, 125] on icon at bounding box center [142, 122] width 9 height 9
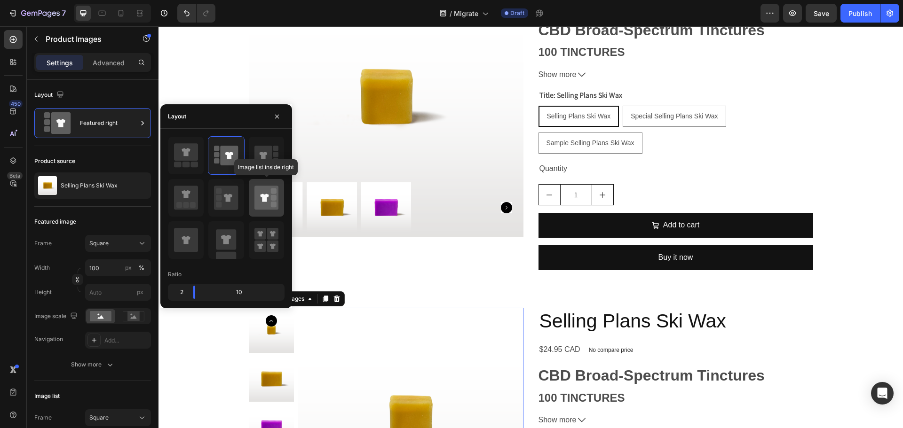
click at [274, 197] on rect at bounding box center [274, 198] width 6 height 6
type input "20"
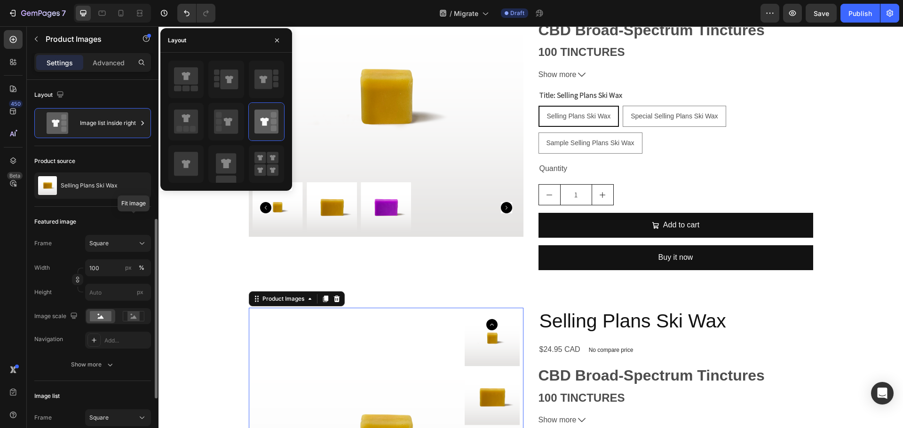
scroll to position [94, 0]
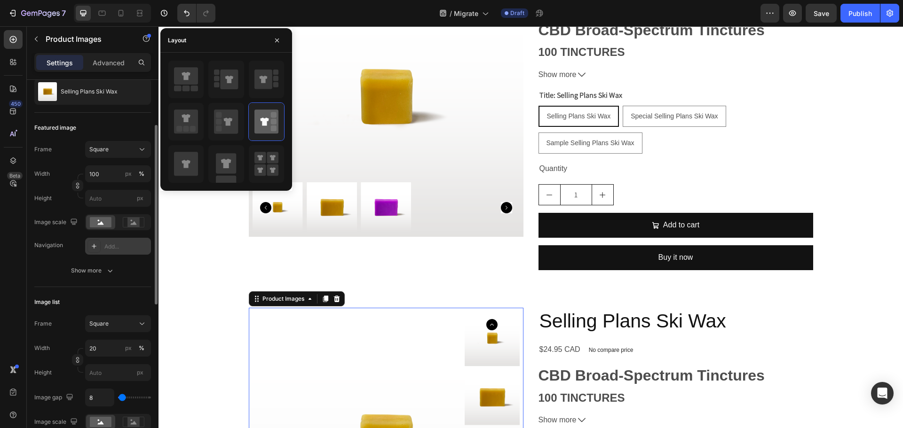
click at [125, 245] on div "Add..." at bounding box center [126, 247] width 44 height 8
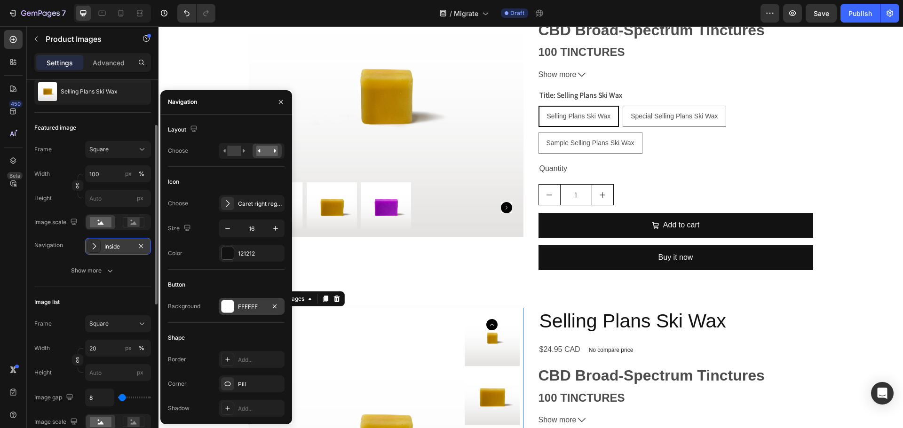
click at [235, 307] on div "FFFFFF" at bounding box center [252, 306] width 66 height 17
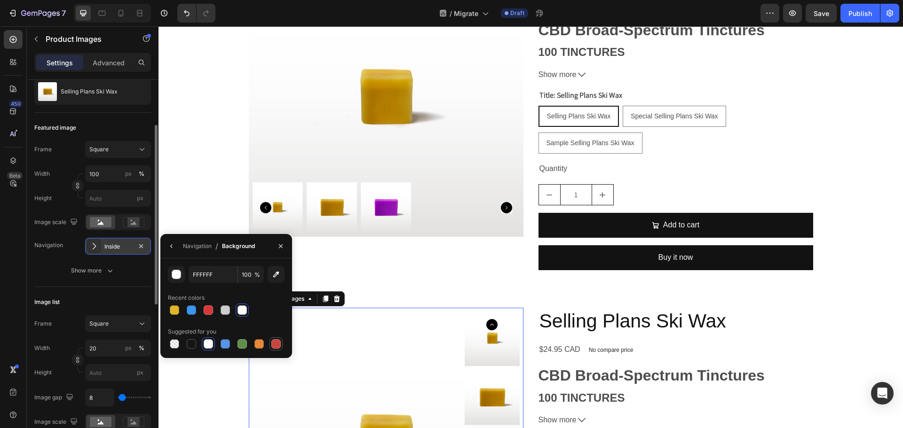
click at [276, 341] on div at bounding box center [275, 343] width 9 height 9
type input "C5453F"
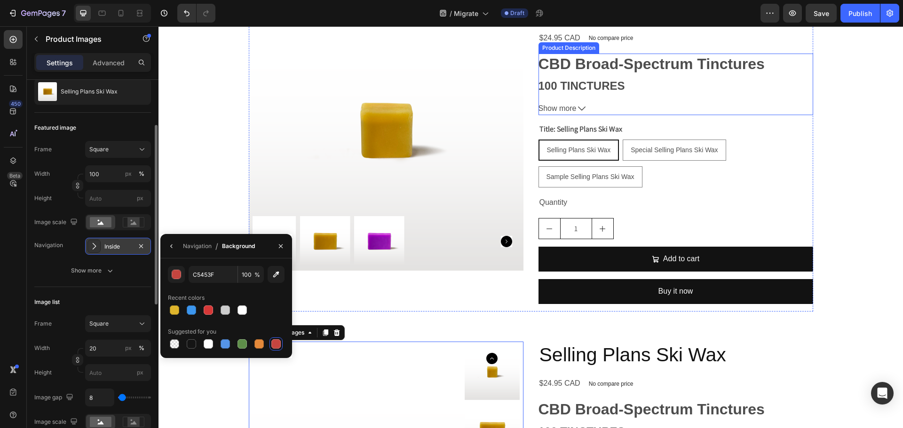
scroll to position [1824, 0]
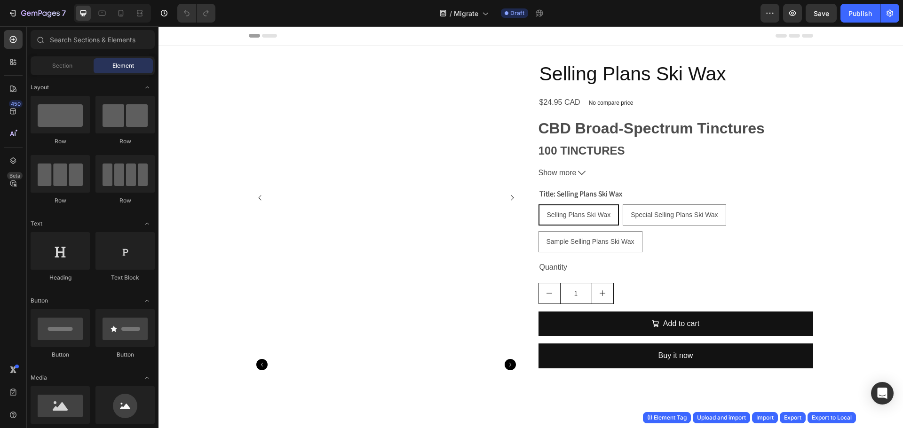
radio input "false"
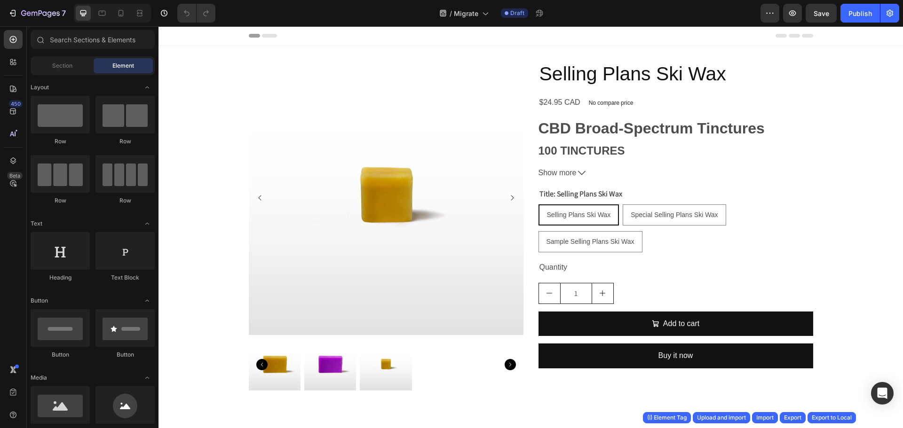
radio input "false"
radio input "true"
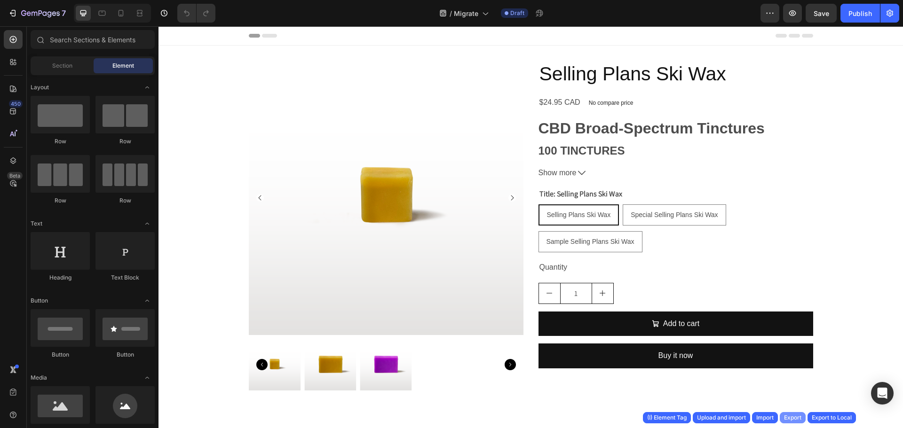
click at [796, 417] on div "Export" at bounding box center [792, 418] width 17 height 8
click at [771, 14] on icon "button" at bounding box center [769, 13] width 1 height 1
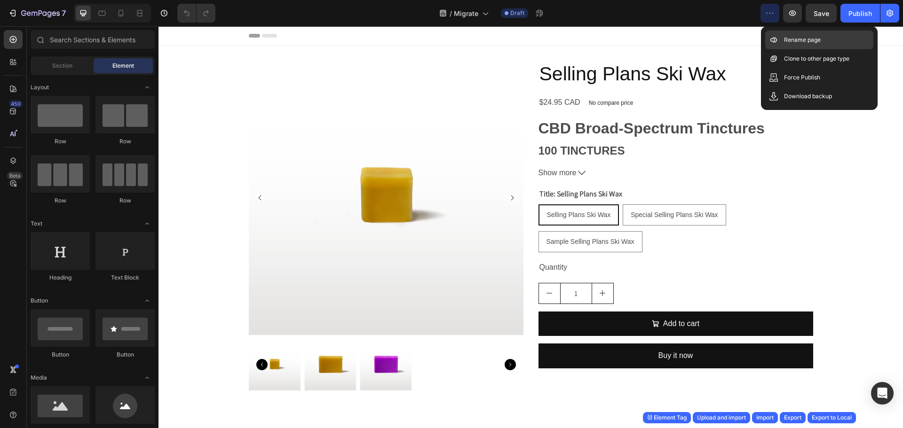
click at [793, 37] on p "Rename page" at bounding box center [802, 39] width 37 height 9
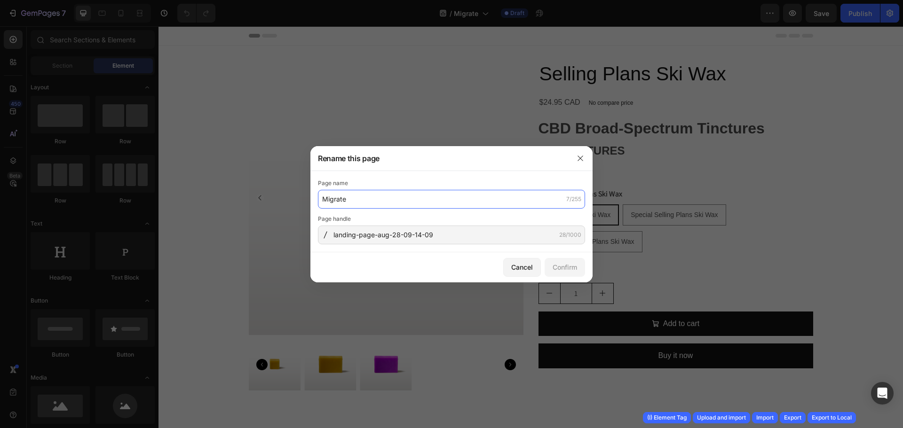
click at [401, 202] on input "Migrate" at bounding box center [451, 199] width 267 height 19
click at [425, 199] on input "Migrate" at bounding box center [451, 199] width 267 height 19
type input "Migrate image"
click at [568, 273] on button "Confirm" at bounding box center [564, 267] width 40 height 19
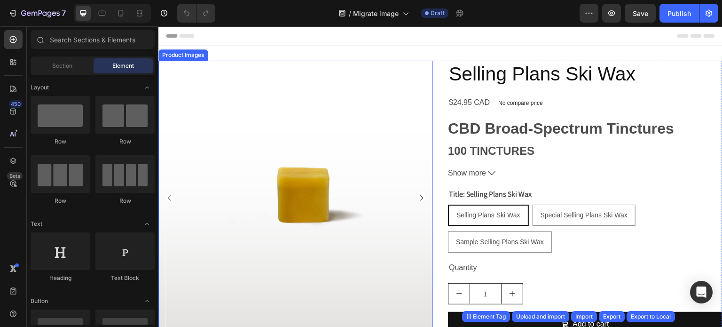
drag, startPoint x: 323, startPoint y: 154, endPoint x: 308, endPoint y: 162, distance: 16.0
click at [323, 154] on img at bounding box center [303, 198] width 275 height 275
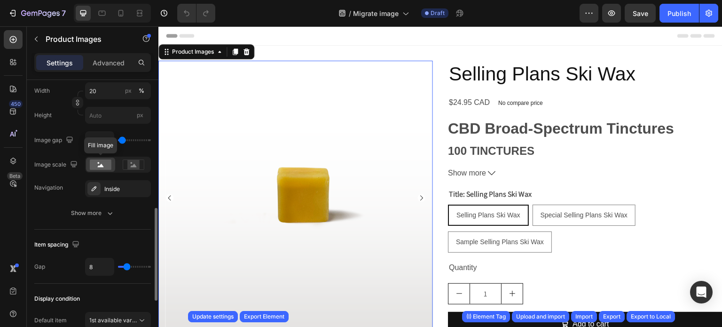
scroll to position [329, 0]
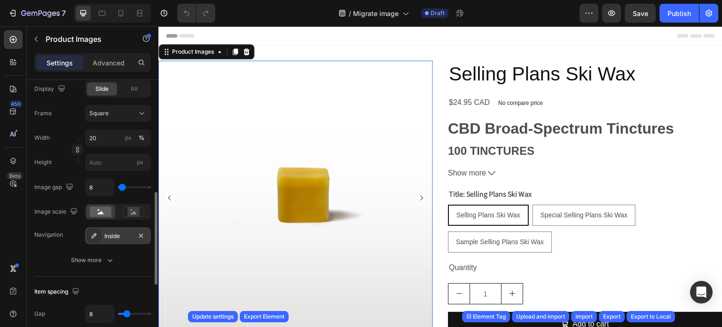
click at [129, 232] on div "Inside" at bounding box center [117, 236] width 27 height 8
click at [531, 5] on div "/ Migrate image Draft" at bounding box center [401, 13] width 357 height 19
click at [134, 233] on div "Inside" at bounding box center [118, 235] width 66 height 17
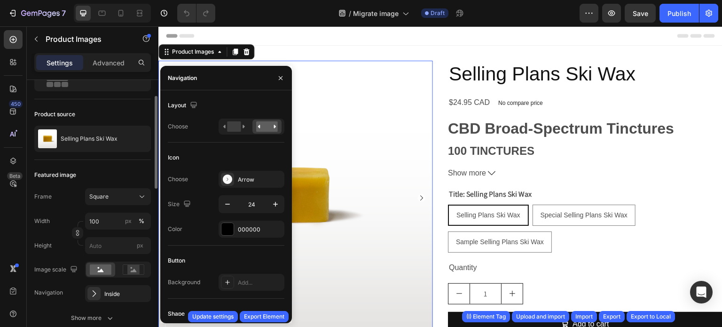
scroll to position [94, 0]
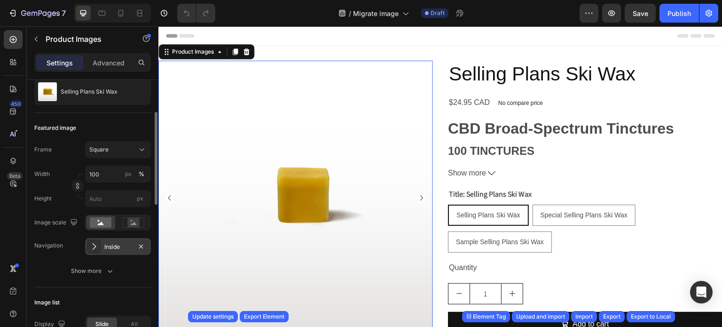
click at [127, 241] on div "Inside" at bounding box center [118, 246] width 66 height 17
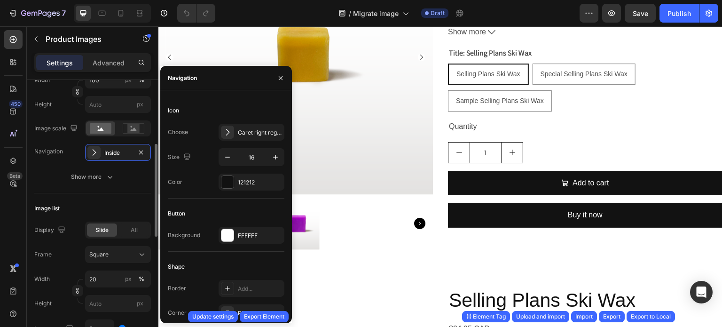
scroll to position [282, 0]
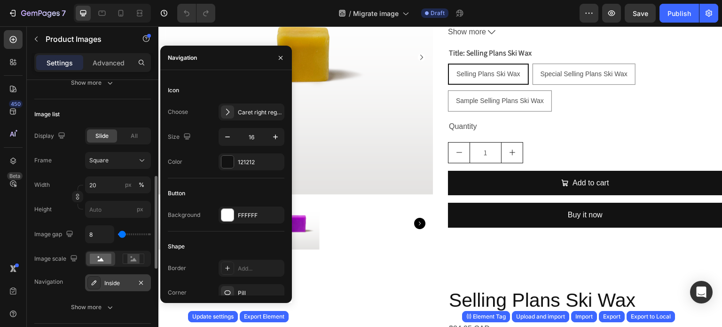
click at [120, 285] on div "Inside" at bounding box center [117, 283] width 27 height 8
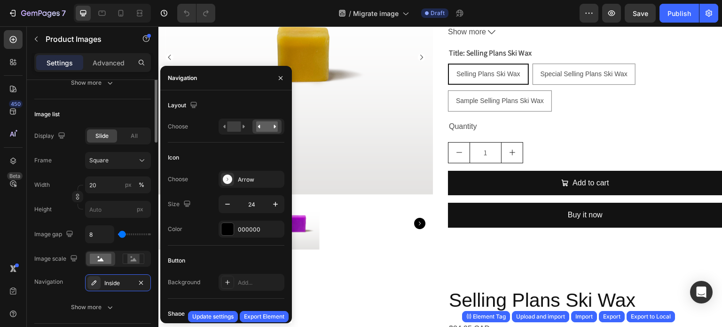
scroll to position [141, 0]
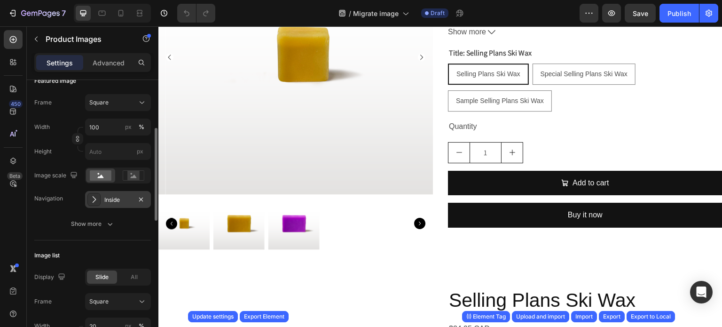
click at [122, 197] on div "Inside" at bounding box center [117, 200] width 27 height 8
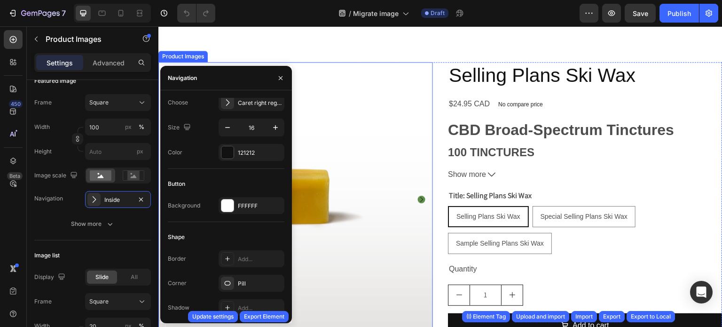
scroll to position [376, 0]
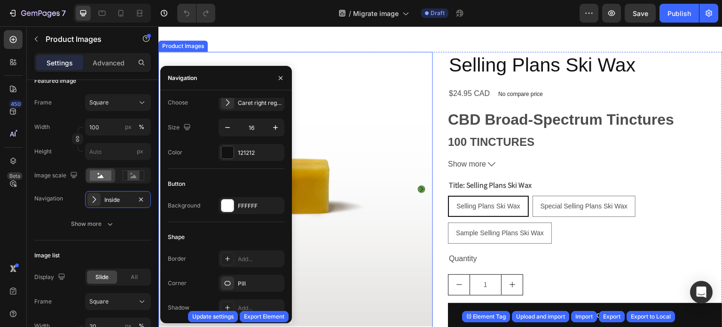
click at [390, 203] on img at bounding box center [303, 189] width 275 height 275
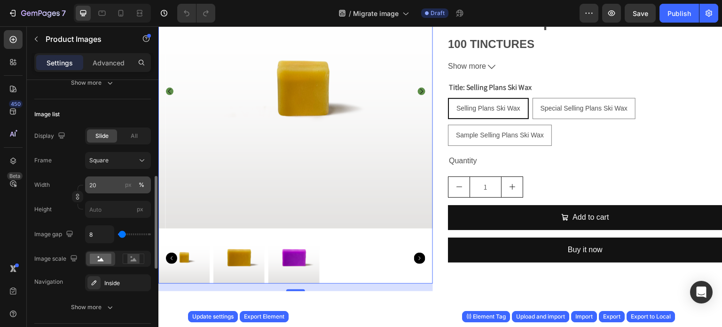
scroll to position [329, 0]
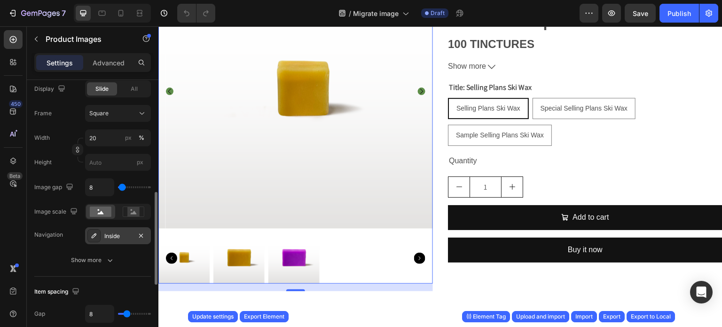
click at [128, 237] on div "Inside" at bounding box center [117, 236] width 27 height 8
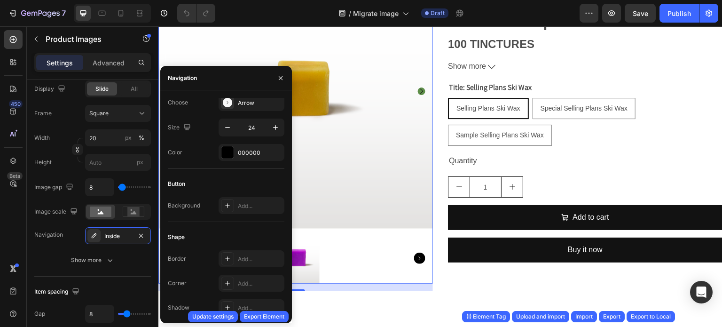
click at [503, 8] on div "/ Migrate image Draft" at bounding box center [401, 13] width 357 height 19
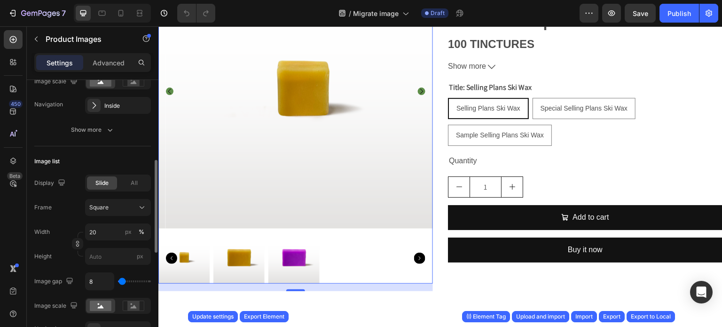
scroll to position [141, 0]
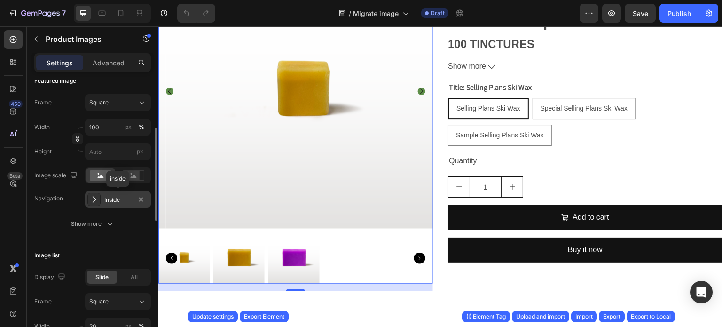
click at [126, 199] on div "Inside" at bounding box center [117, 200] width 27 height 8
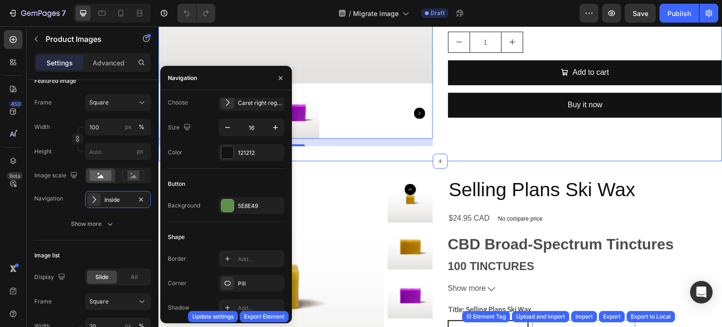
scroll to position [705, 0]
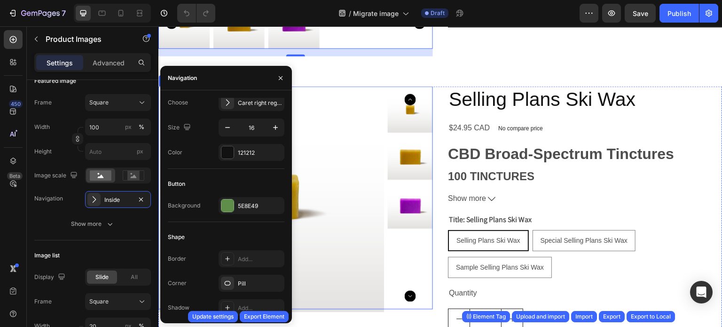
click at [359, 184] on img at bounding box center [278, 199] width 226 height 226
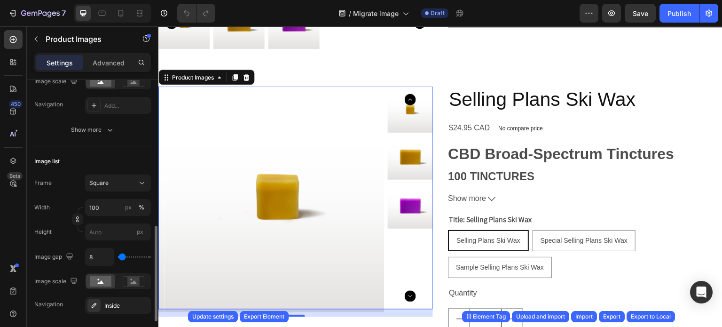
scroll to position [282, 0]
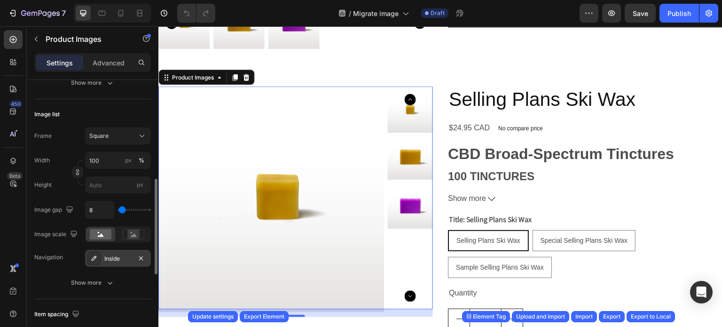
click at [125, 257] on div "Inside" at bounding box center [117, 258] width 27 height 8
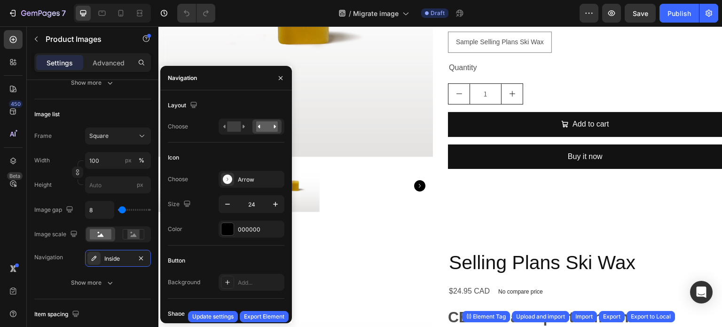
scroll to position [141, 0]
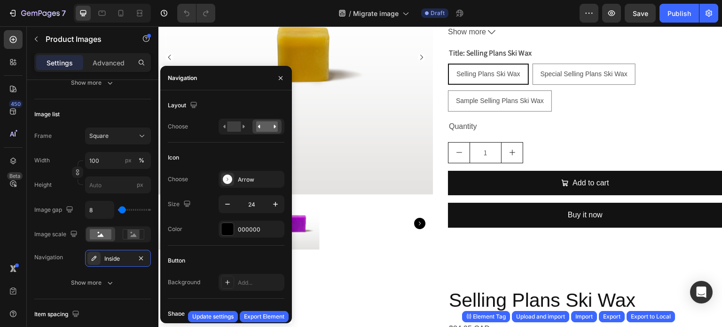
click at [515, 16] on div "/ Migrate image Draft" at bounding box center [401, 13] width 357 height 19
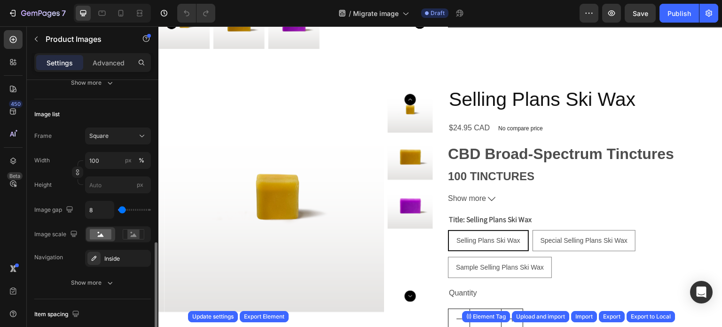
scroll to position [329, 0]
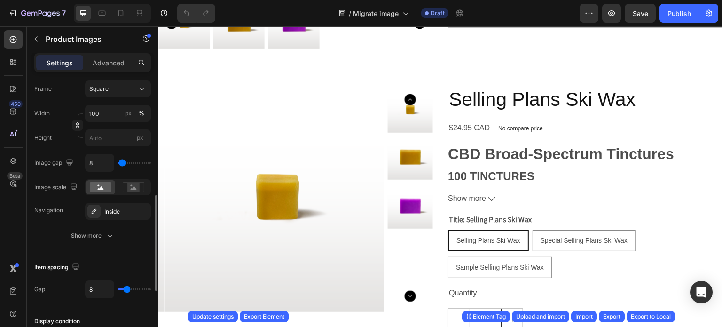
click at [355, 205] on img at bounding box center [278, 199] width 226 height 226
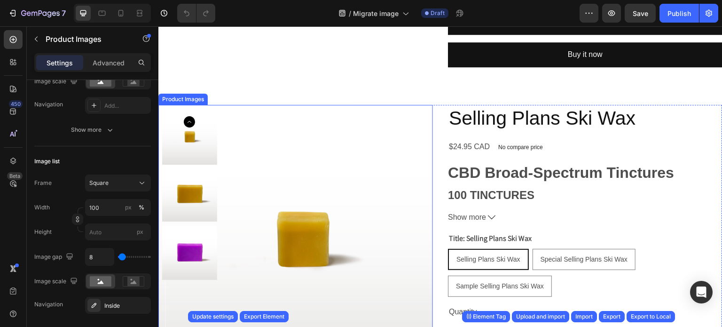
scroll to position [1034, 0]
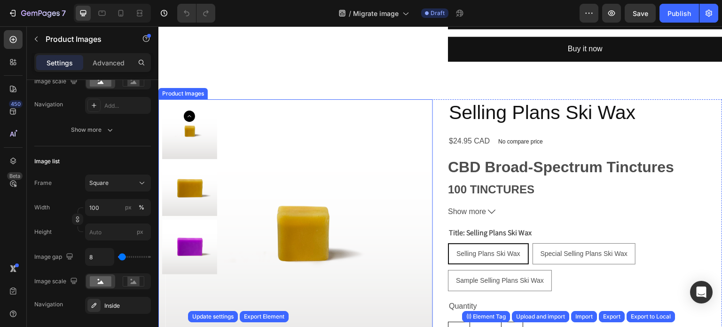
click at [381, 203] on img at bounding box center [303, 236] width 275 height 275
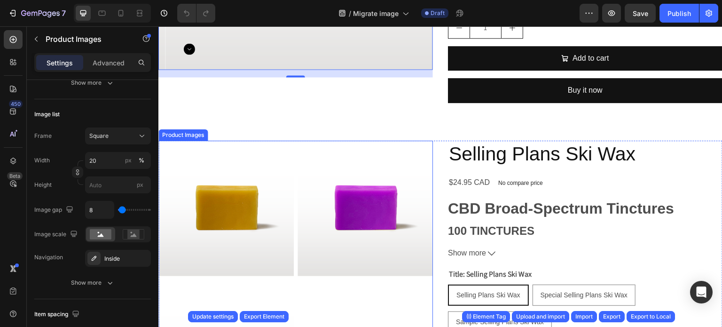
scroll to position [1364, 0]
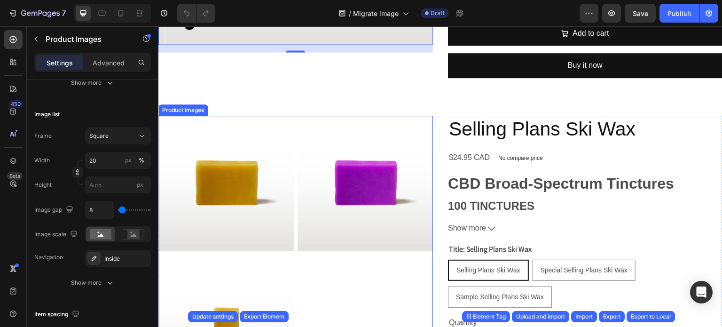
click at [339, 275] on div at bounding box center [295, 253] width 275 height 275
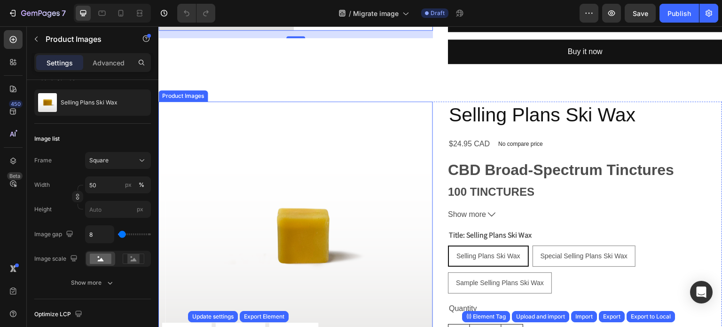
scroll to position [1787, 0]
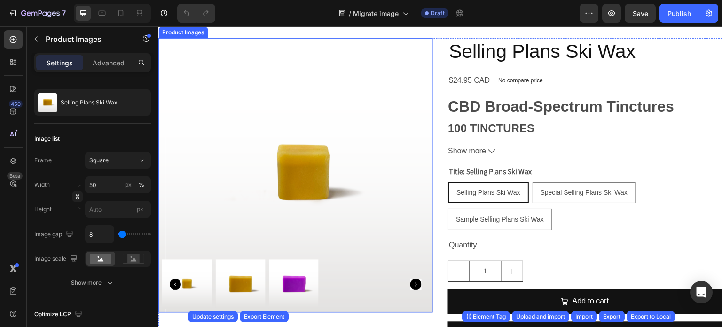
click at [353, 214] on img at bounding box center [303, 175] width 275 height 275
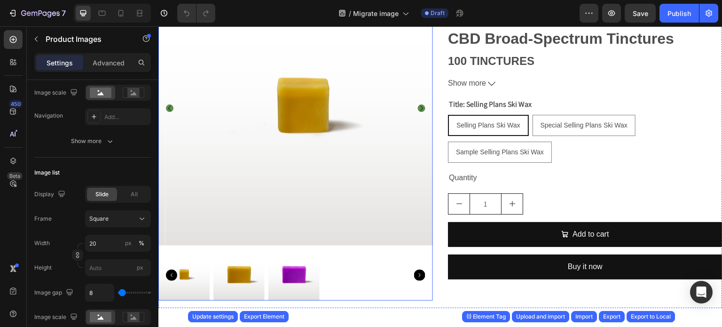
scroll to position [470, 0]
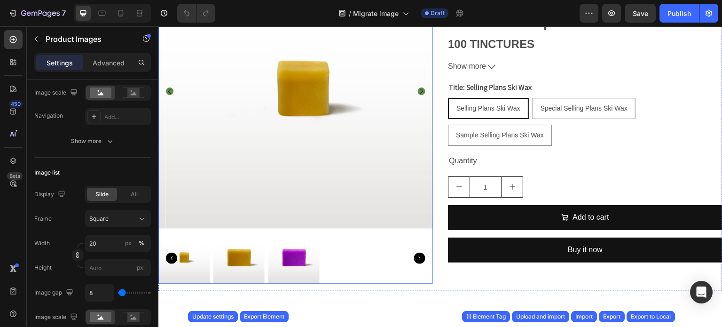
click at [345, 249] on div at bounding box center [295, 257] width 275 height 51
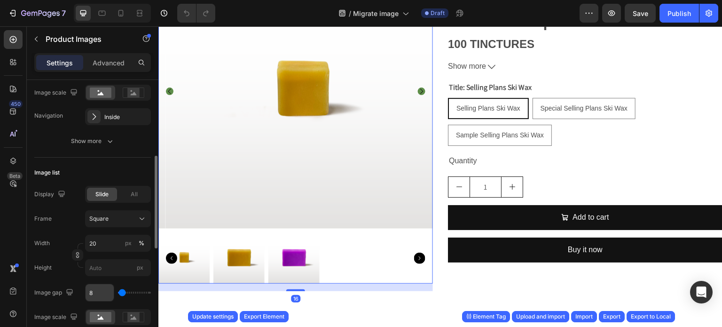
scroll to position [318, 0]
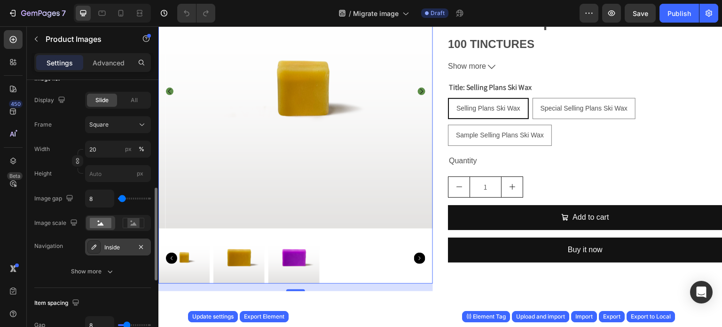
click at [125, 246] on div "Inside" at bounding box center [117, 247] width 27 height 8
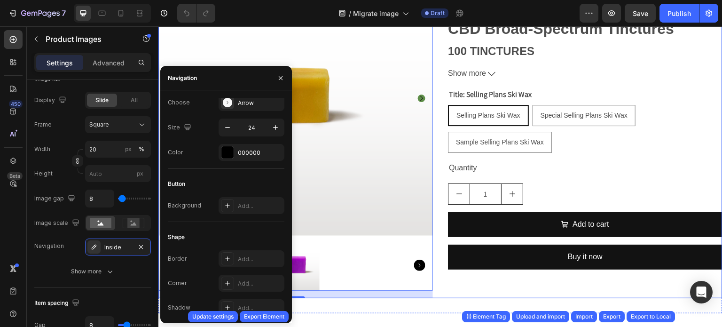
scroll to position [423, 0]
